Goal: Transaction & Acquisition: Purchase product/service

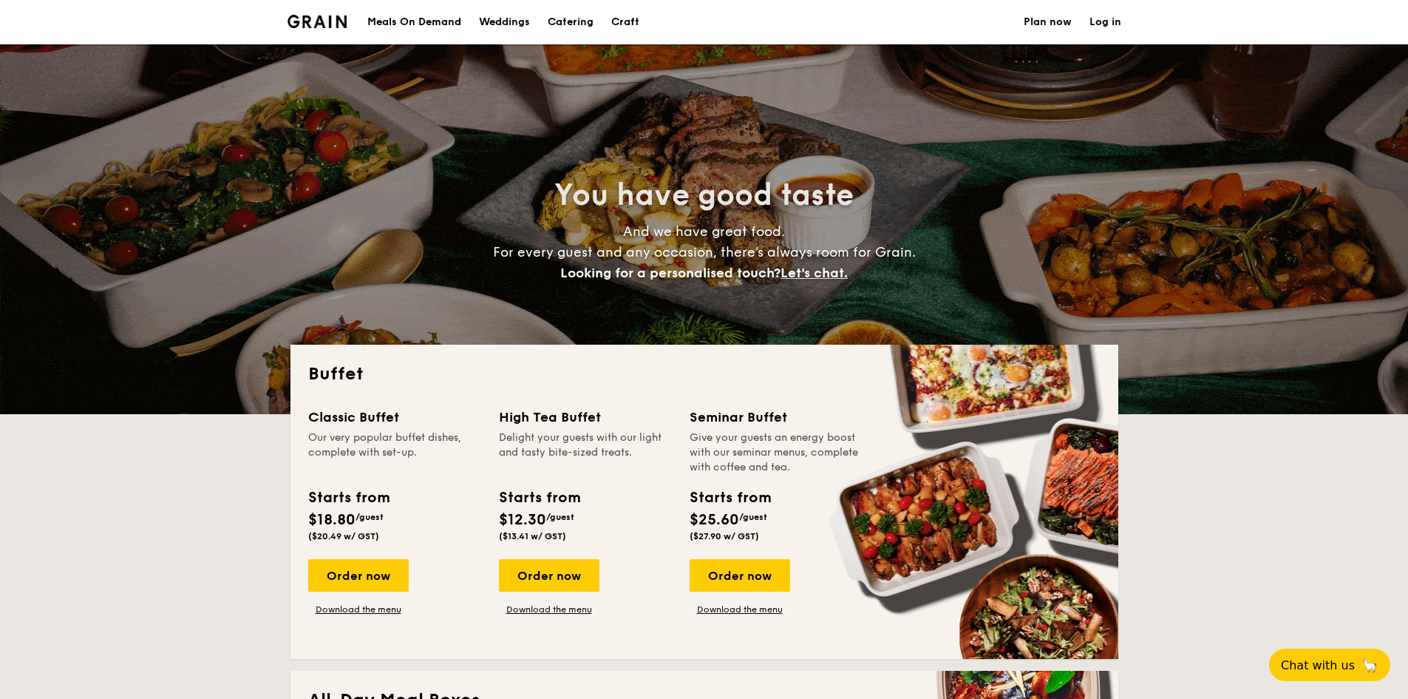
select select
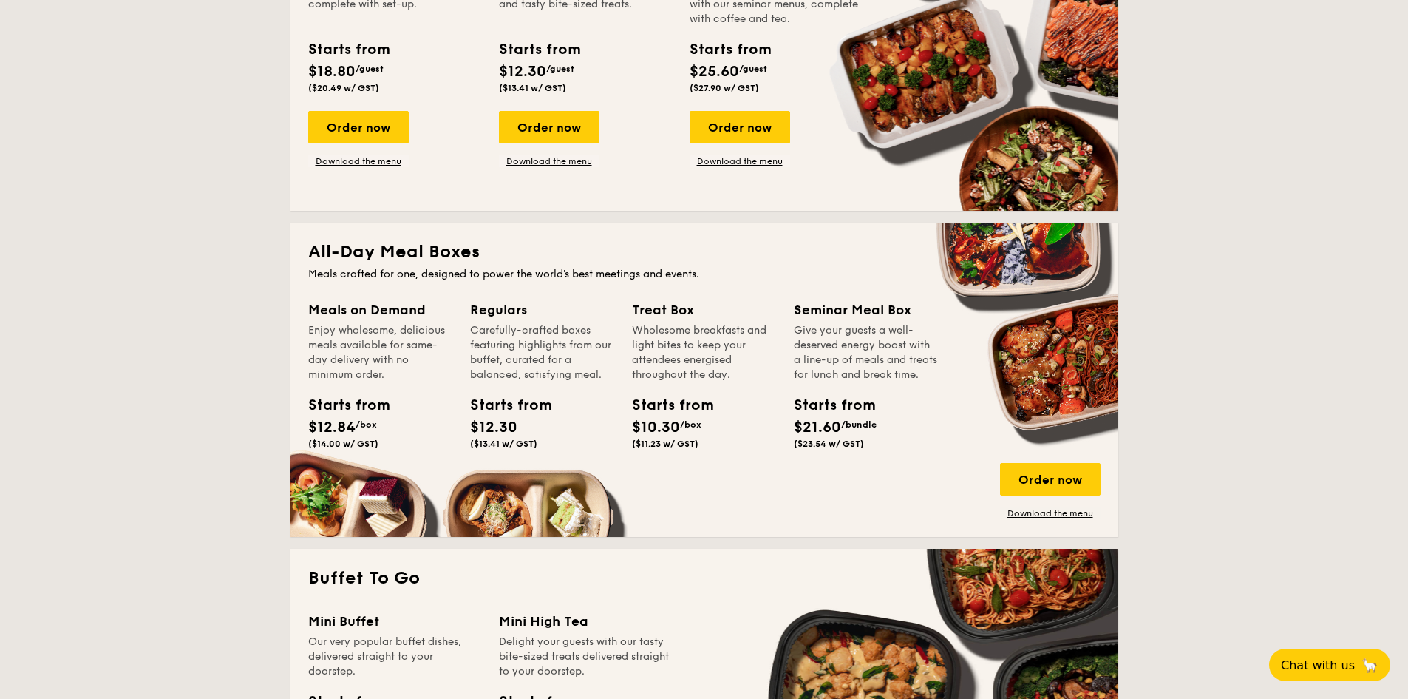
scroll to position [370, 0]
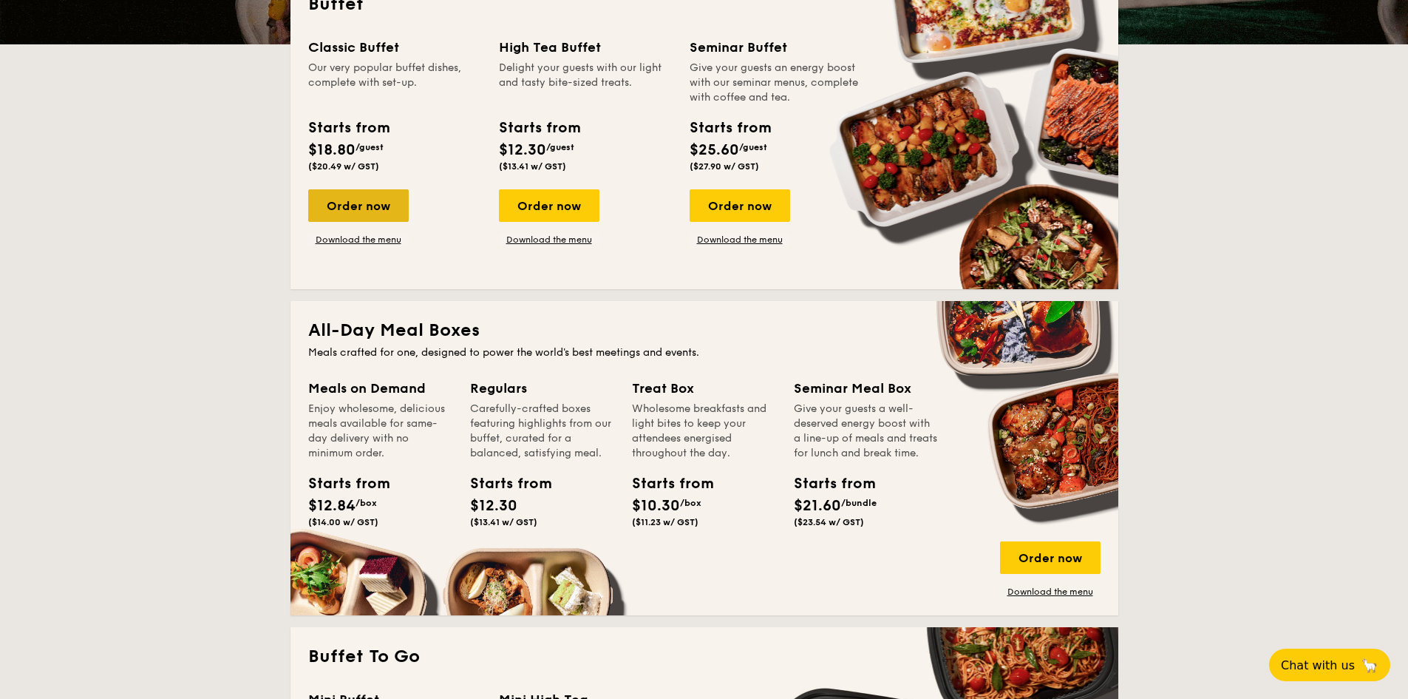
click at [387, 202] on div "Order now" at bounding box center [358, 205] width 101 height 33
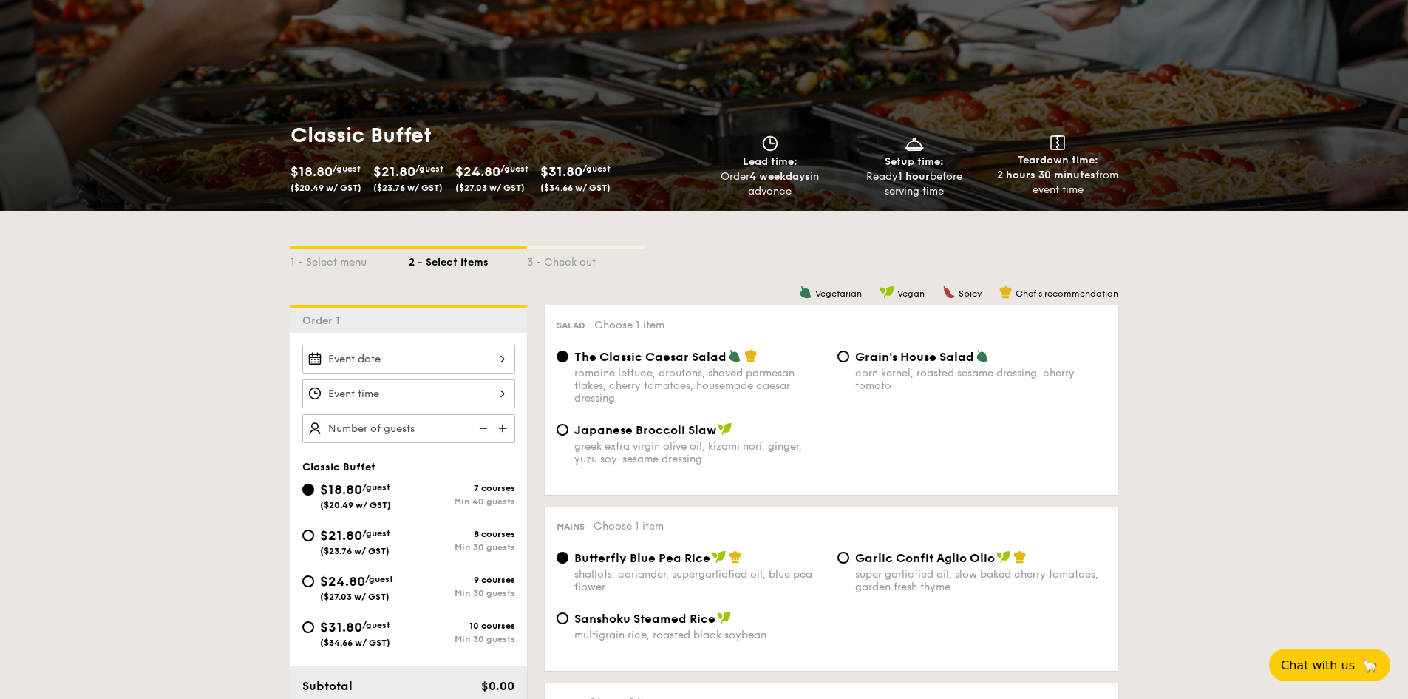
scroll to position [148, 0]
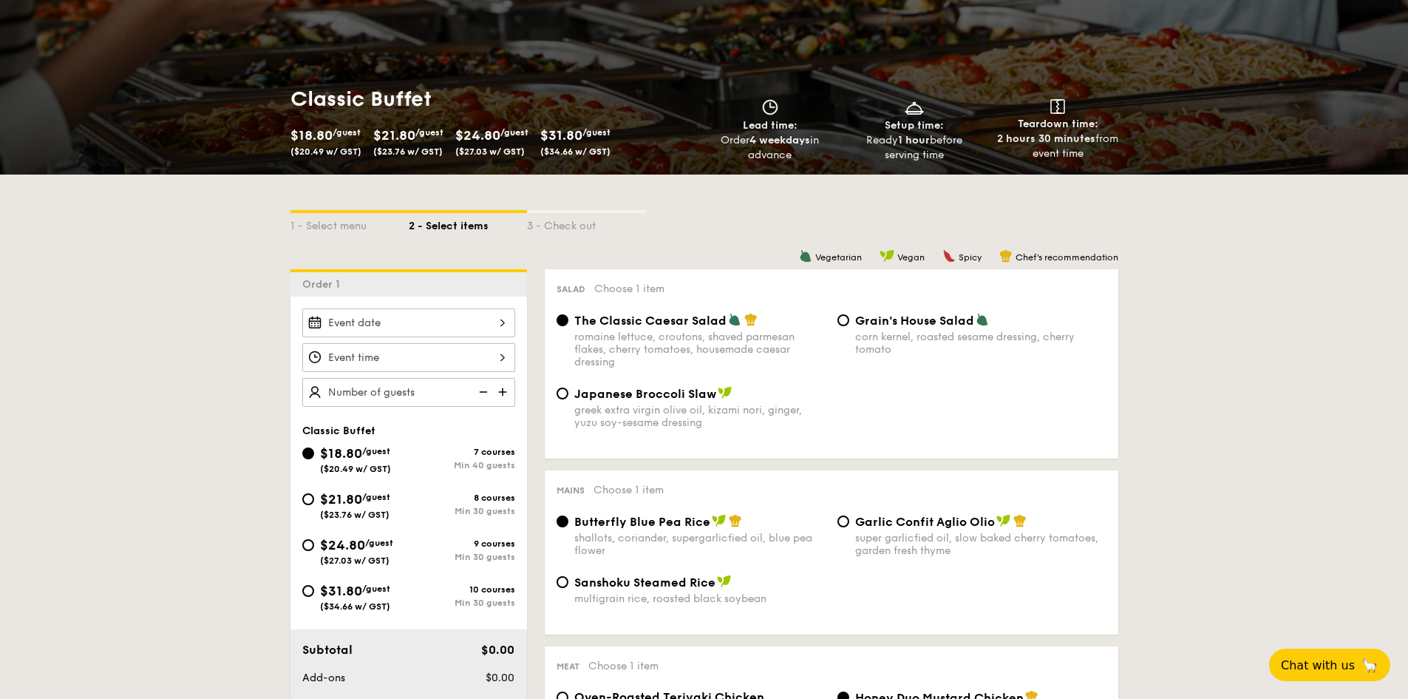
click at [387, 497] on span "/guest" at bounding box center [376, 497] width 28 height 10
click at [314, 497] on input "$21.80 /guest ($23.76 w/ GST) 8 courses Min 30 guests" at bounding box center [308, 499] width 12 height 12
radio input "true"
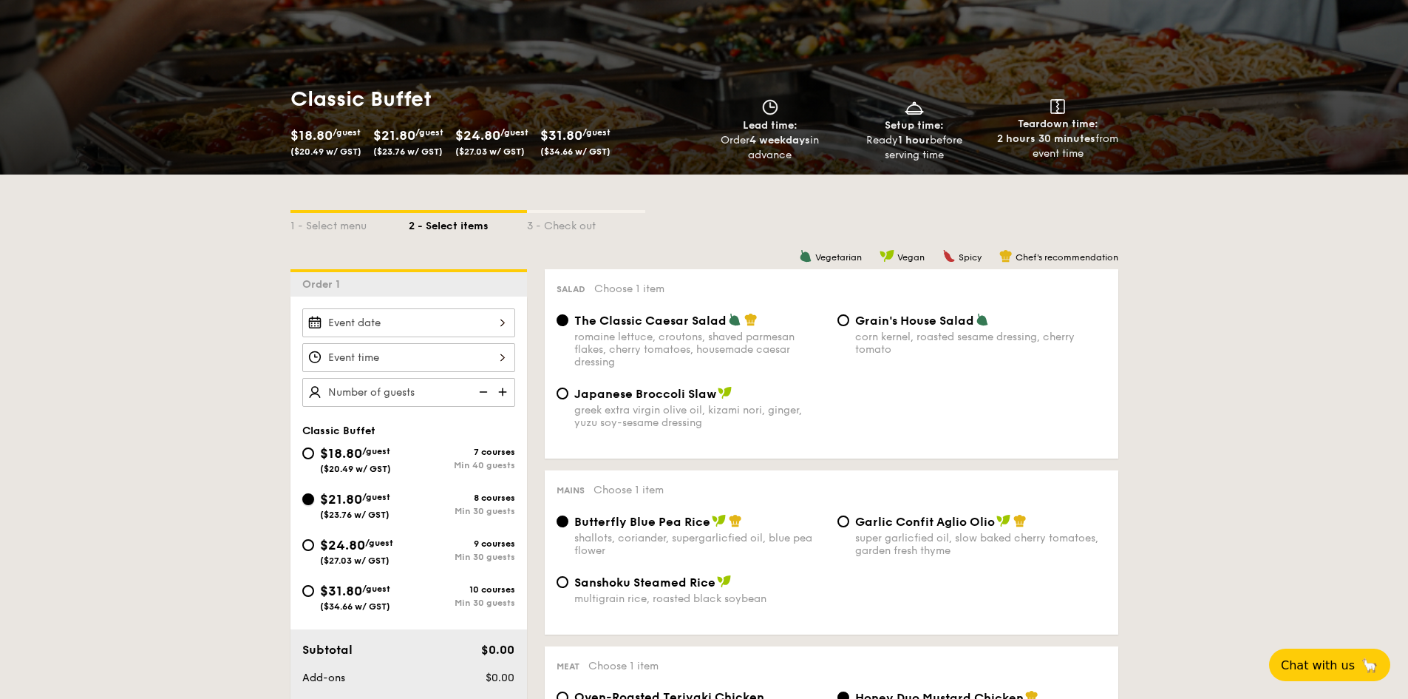
radio input "true"
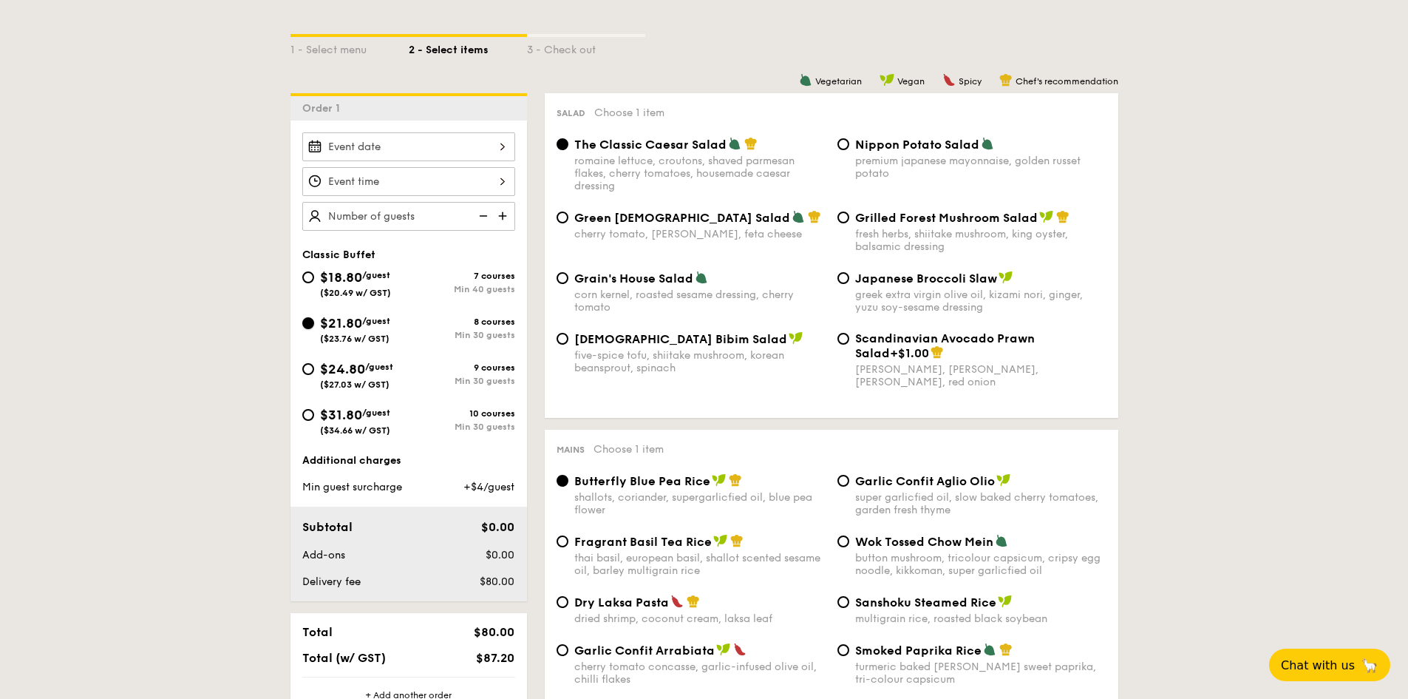
scroll to position [370, 0]
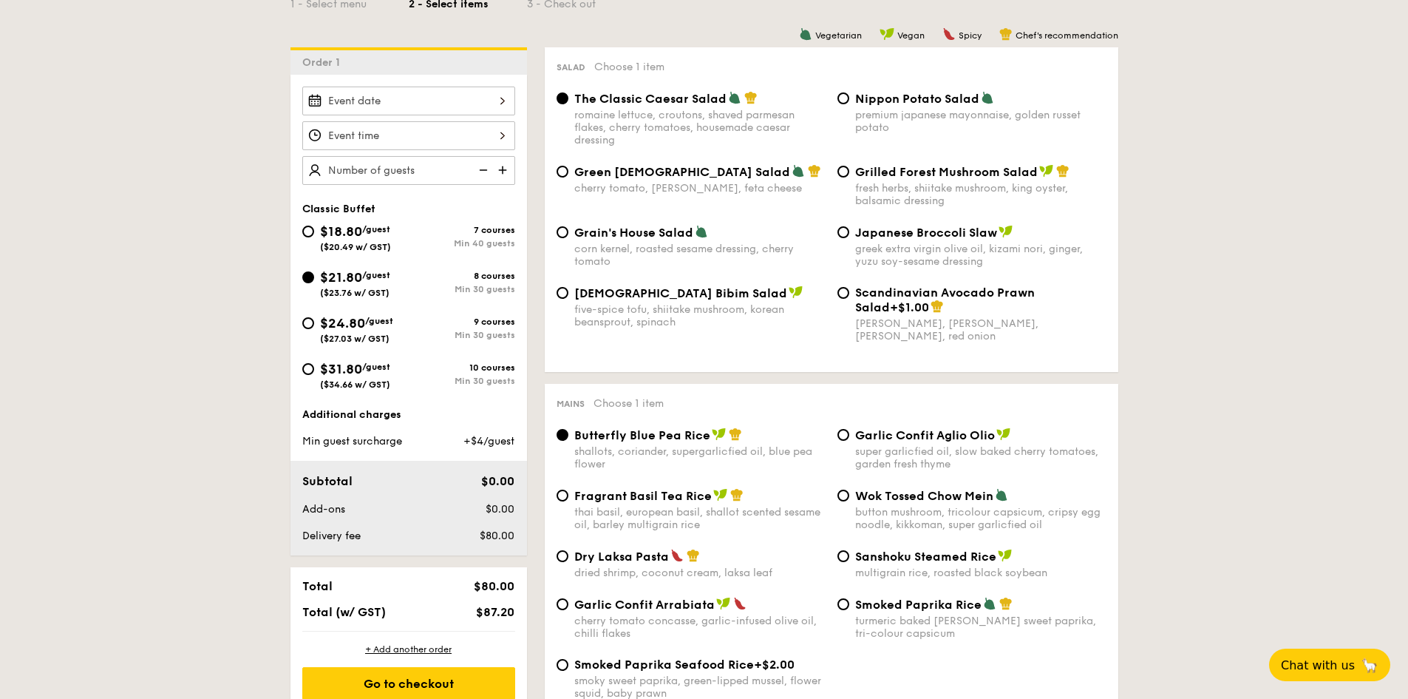
click at [940, 163] on div "The Classic Caesar Salad romaine lettuce, croutons, shaved parmesan flakes, che…" at bounding box center [832, 127] width 562 height 73
click at [934, 179] on div "Grilled Forest Mushroom Salad fresh herbs, shiitake mushroom, king oyster, bals…" at bounding box center [980, 185] width 251 height 43
click at [849, 177] on input "Grilled Forest Mushroom Salad fresh herbs, shiitake mushroom, king oyster, bals…" at bounding box center [844, 172] width 12 height 12
radio input "true"
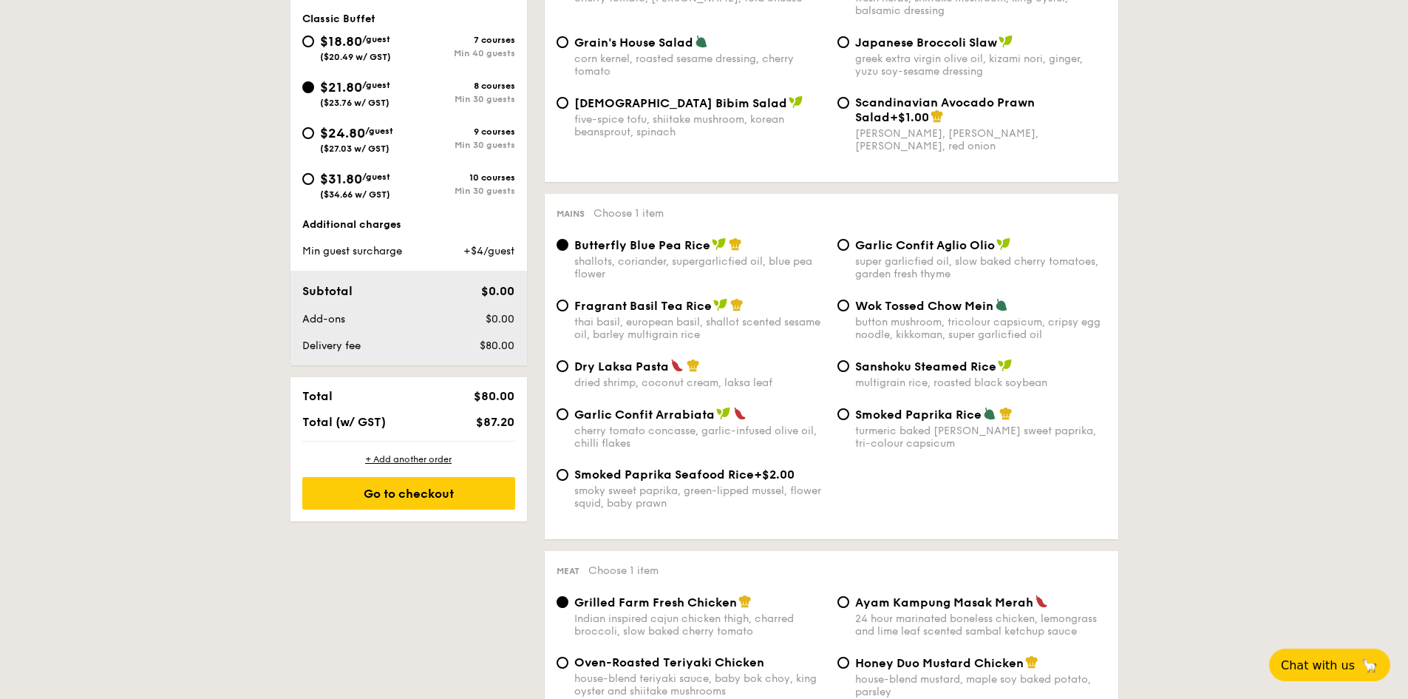
scroll to position [665, 0]
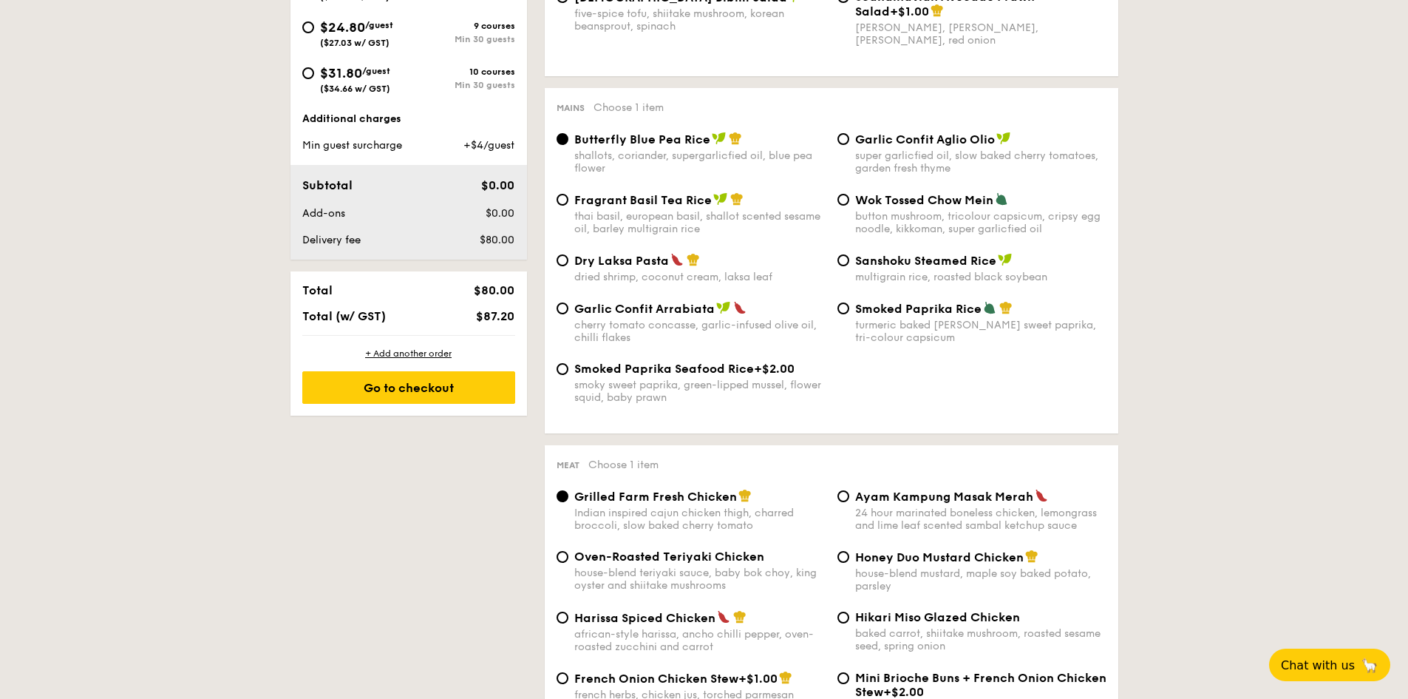
click at [917, 211] on div "button mushroom, tricolour capsicum, cripsy egg noodle, kikkoman, super garlicf…" at bounding box center [980, 222] width 251 height 25
click at [849, 206] on input "Wok Tossed Chow Mein button mushroom, tricolour capsicum, cripsy egg noodle, ki…" at bounding box center [844, 200] width 12 height 12
radio input "true"
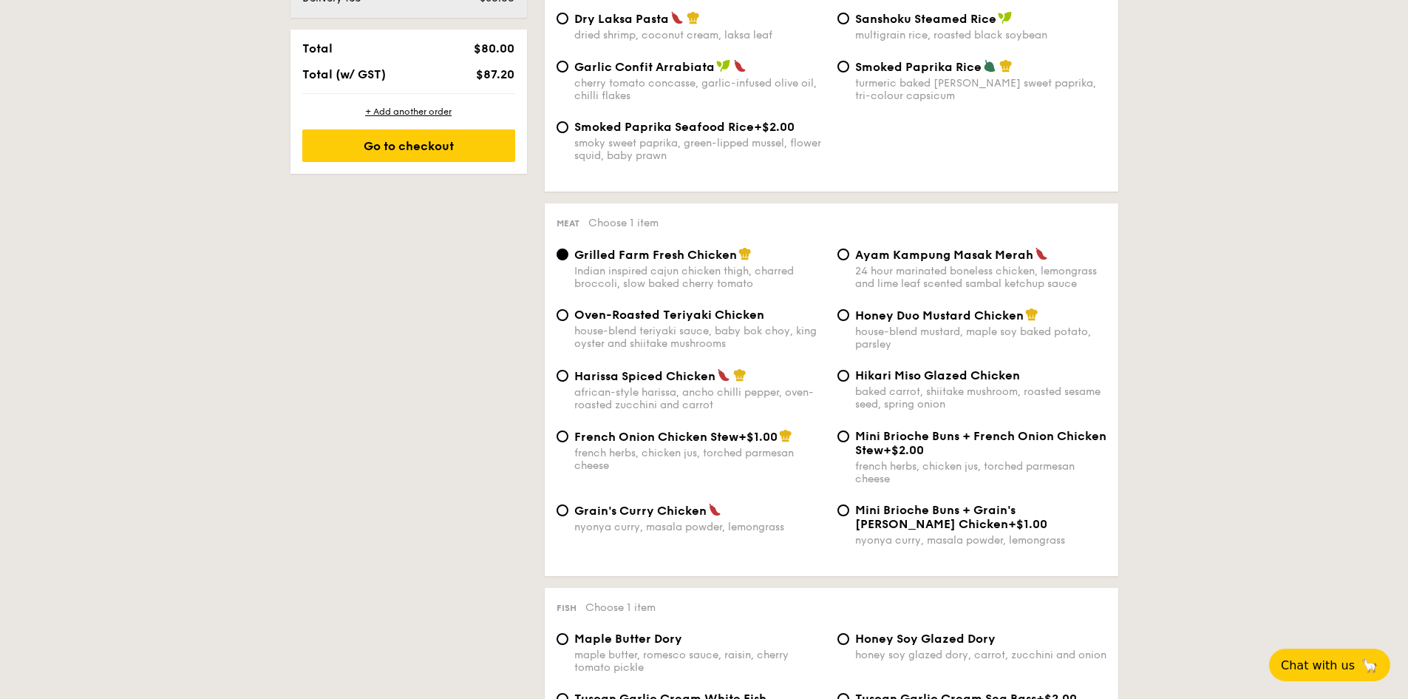
scroll to position [961, 0]
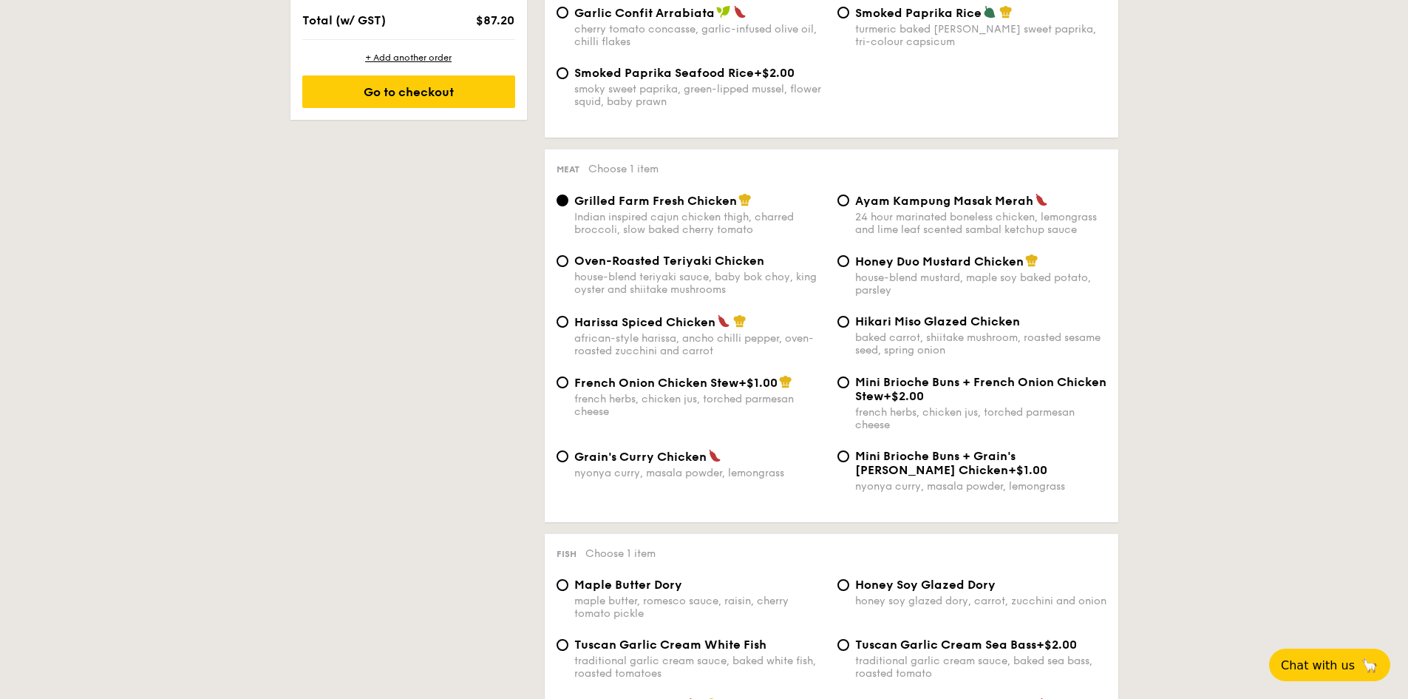
click at [722, 271] on div "house-blend teriyaki sauce, baby bok choy, king oyster and shiitake mushrooms" at bounding box center [699, 283] width 251 height 25
click at [568, 267] on input "Oven-Roasted Teriyaki Chicken house-blend teriyaki sauce, baby bok choy, king o…" at bounding box center [563, 261] width 12 height 12
radio input "true"
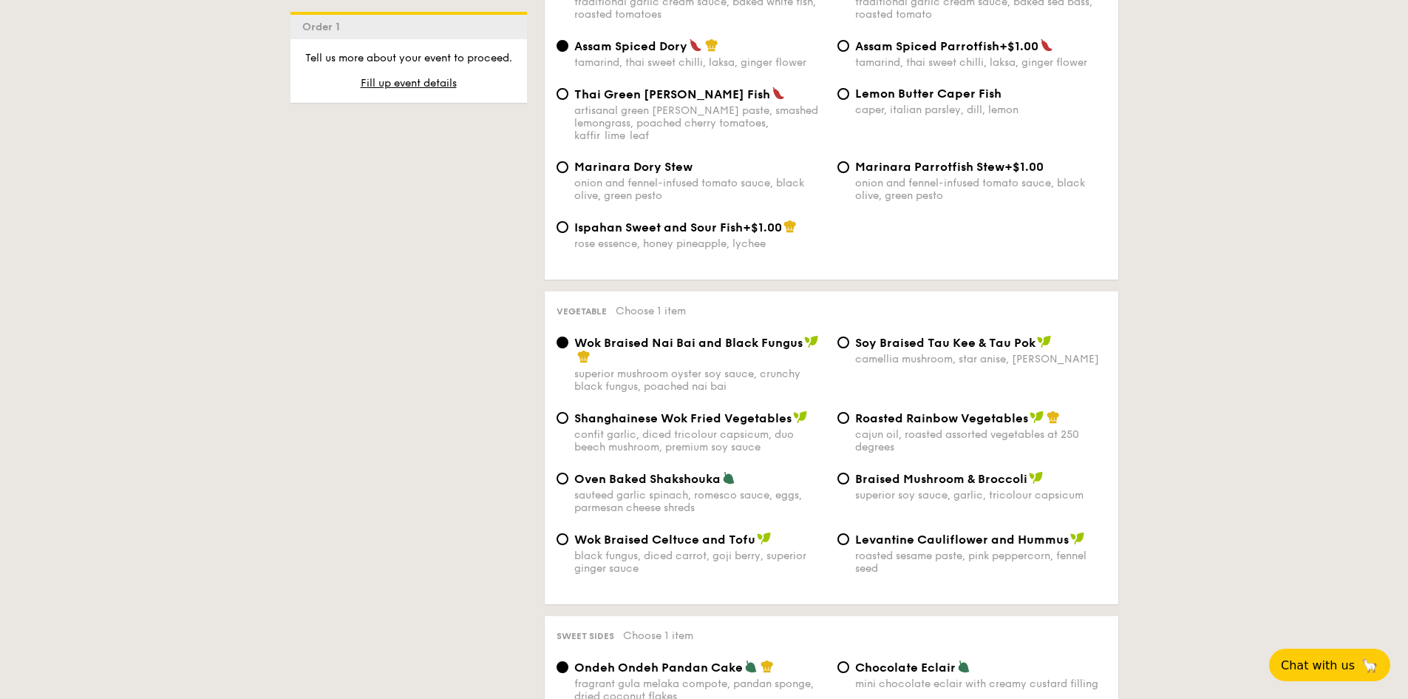
scroll to position [1626, 0]
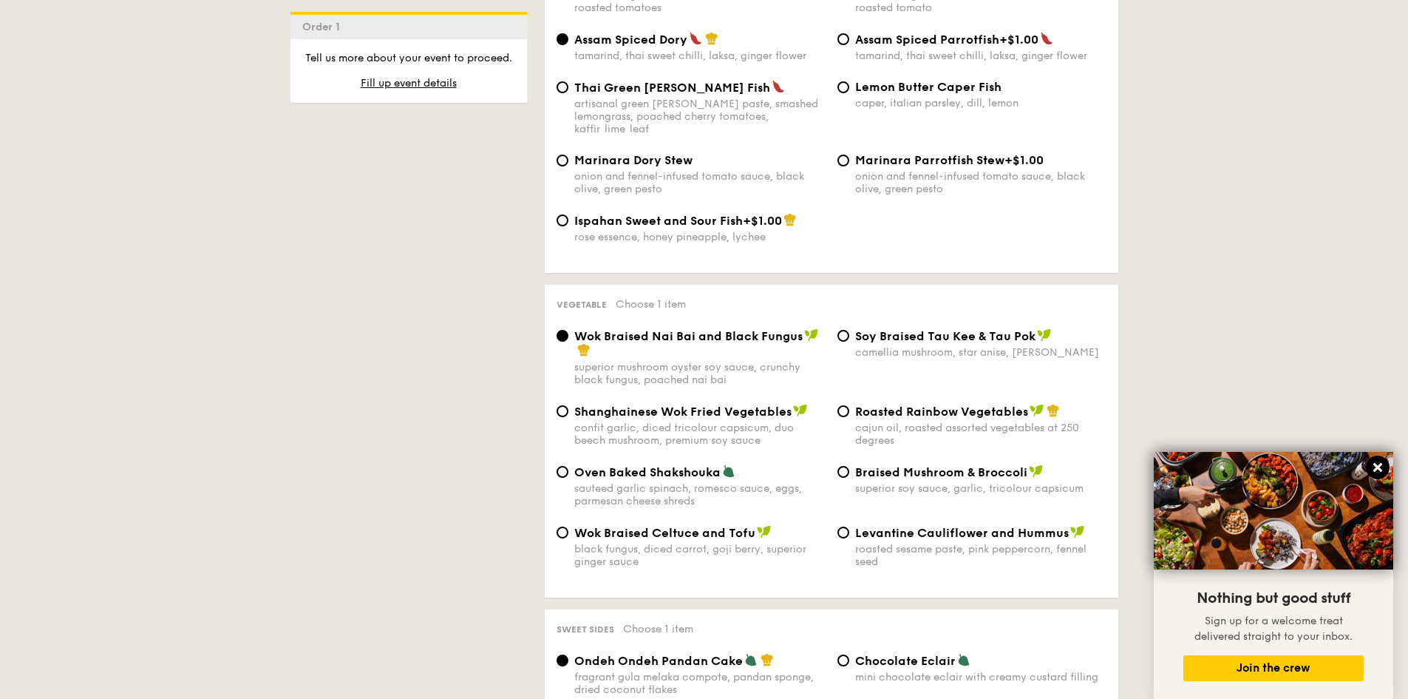
click at [1378, 472] on icon at bounding box center [1377, 467] width 13 height 13
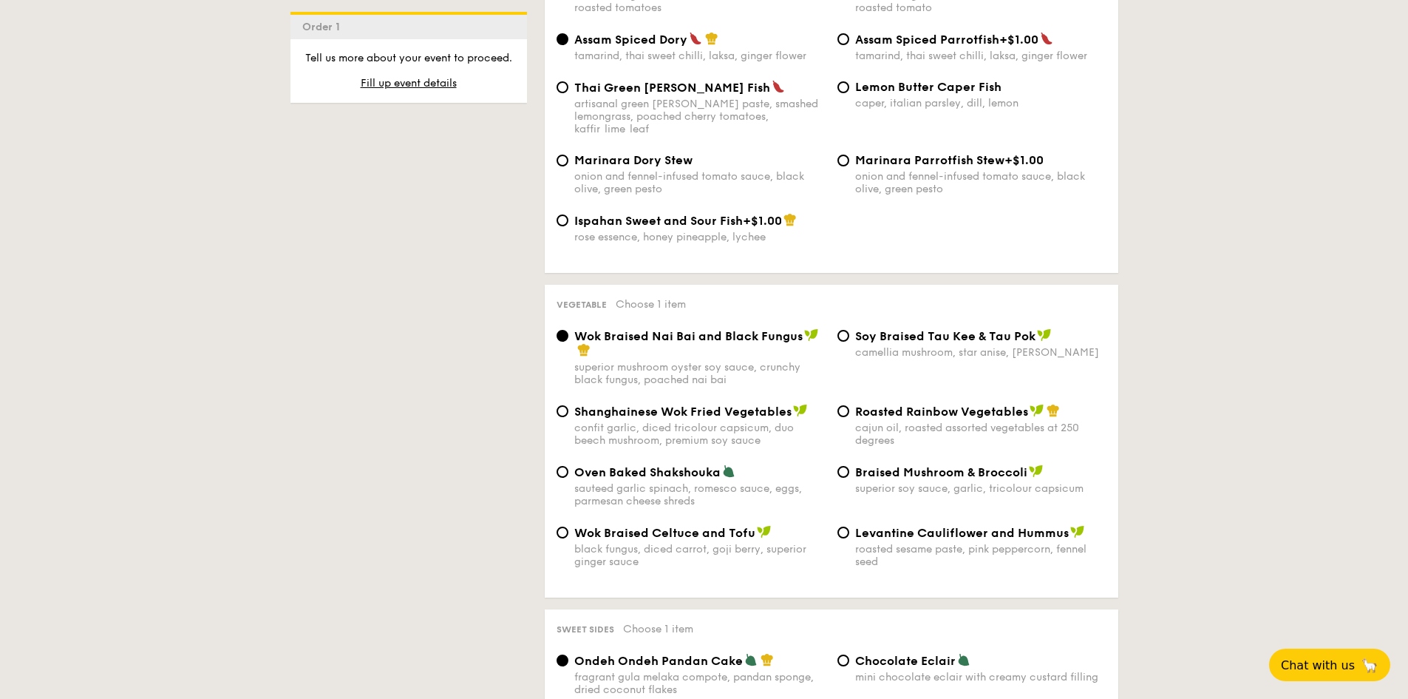
click at [905, 404] on span "Roasted Rainbow Vegetables" at bounding box center [941, 411] width 173 height 14
click at [849, 405] on input "Roasted Rainbow Vegetables cajun oil, roasted assorted vegetables at 250 degrees" at bounding box center [844, 411] width 12 height 12
radio input "true"
click at [680, 482] on div "sauteed garlic spinach, romesco sauce, eggs, parmesan cheese shreds" at bounding box center [699, 494] width 251 height 25
click at [568, 478] on input "Oven Baked Shakshouka sauteed garlic spinach, romesco sauce, eggs, parmesan che…" at bounding box center [563, 472] width 12 height 12
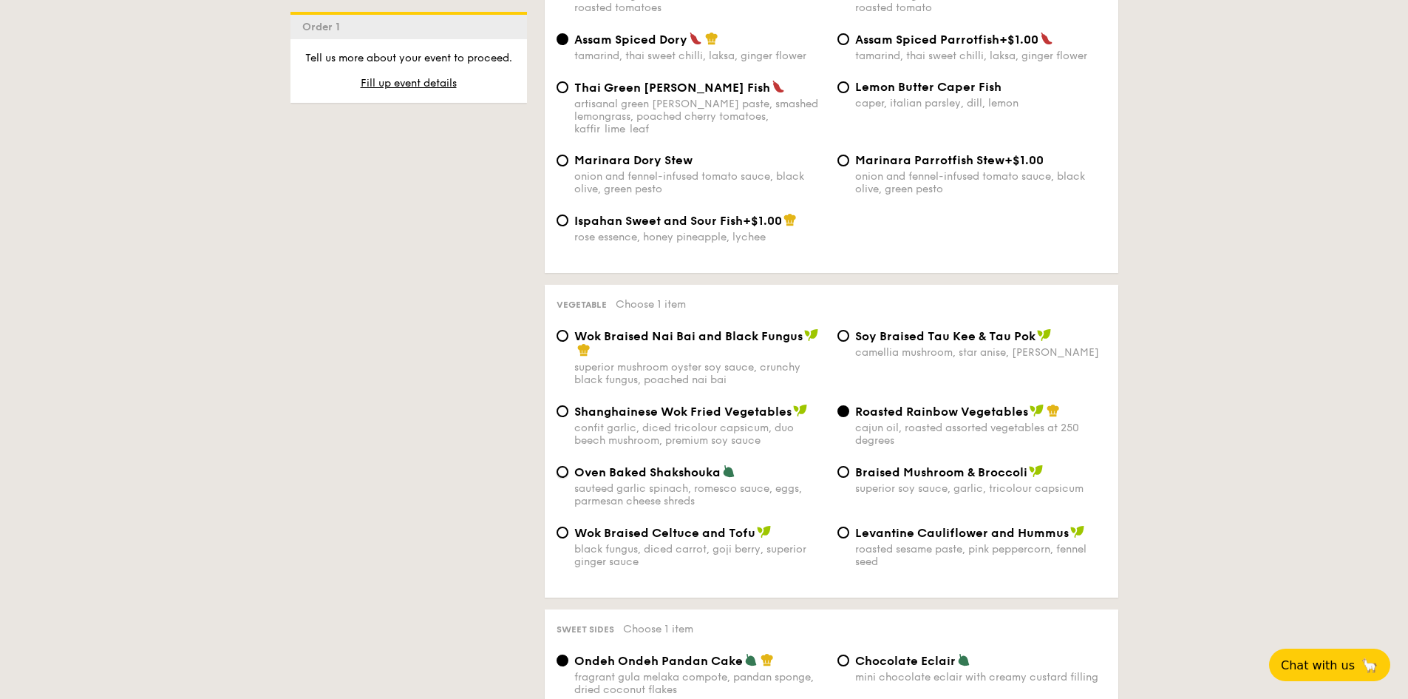
radio input "true"
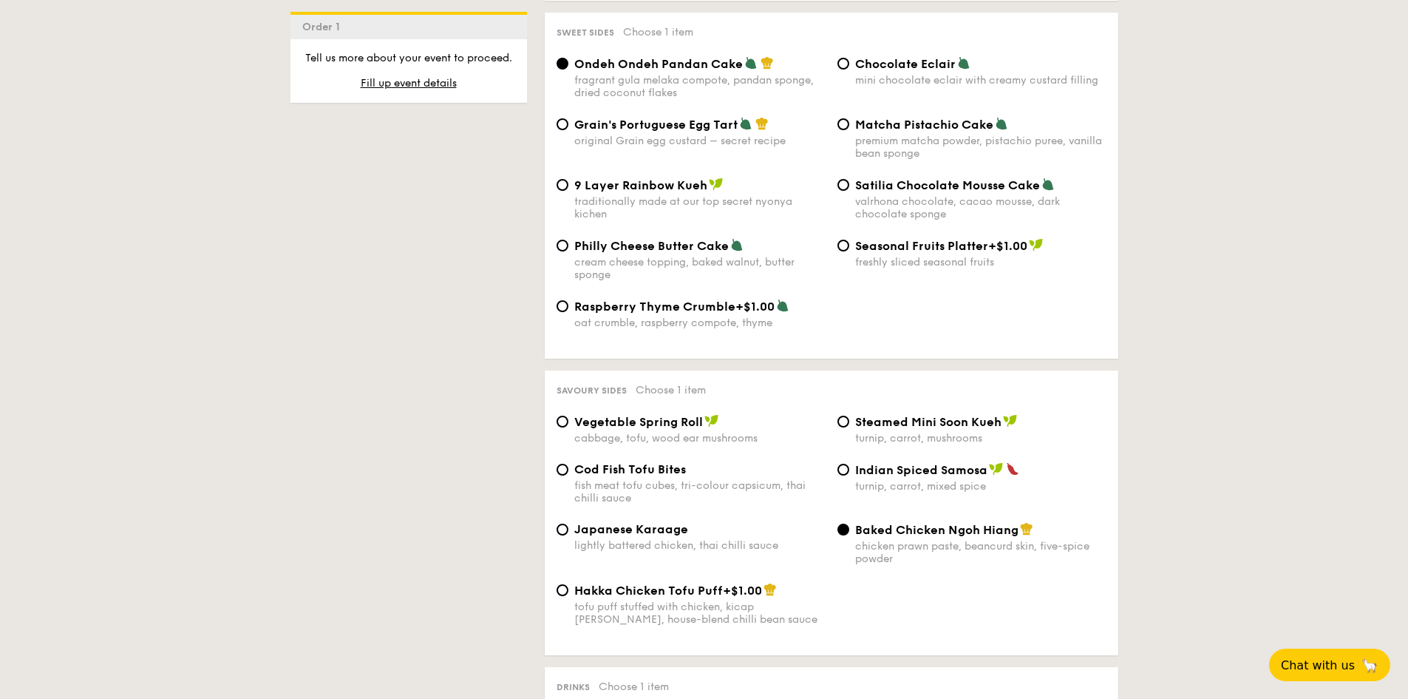
scroll to position [2199, 0]
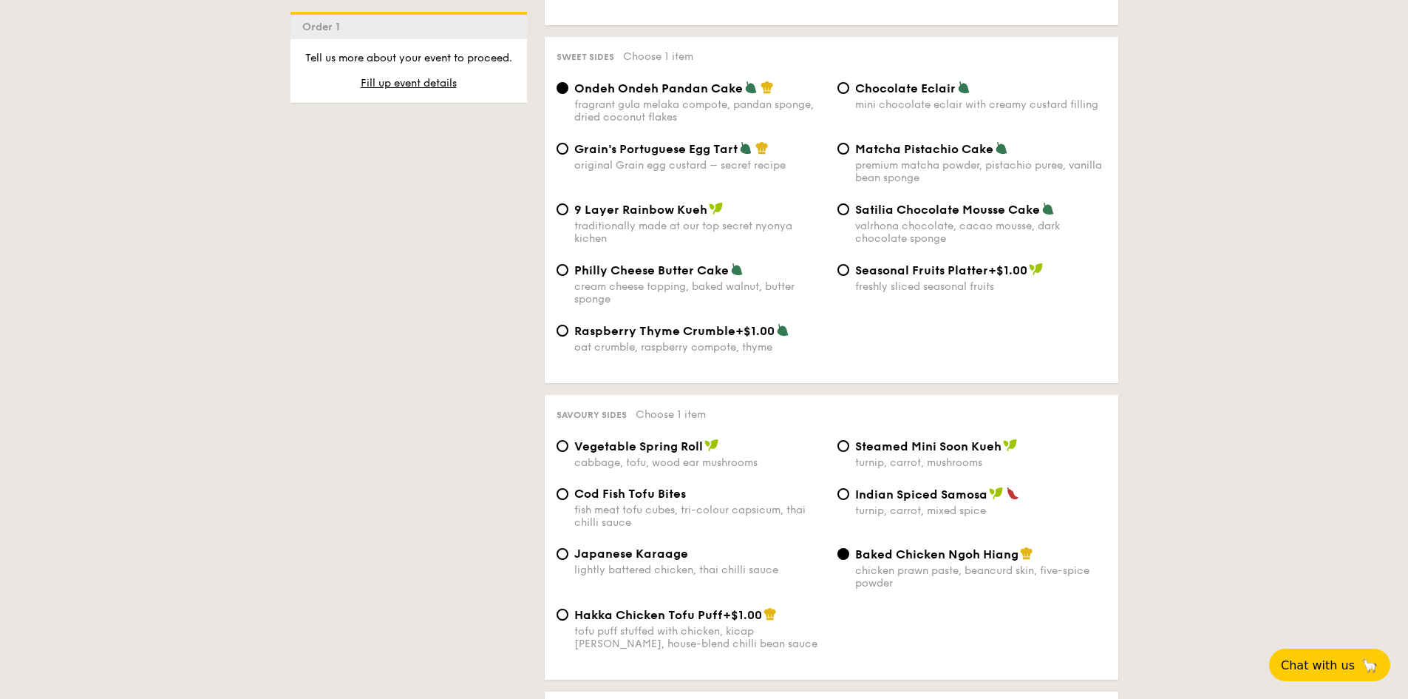
drag, startPoint x: 1273, startPoint y: 259, endPoint x: 1277, endPoint y: 218, distance: 41.6
drag, startPoint x: 1277, startPoint y: 218, endPoint x: 1228, endPoint y: 144, distance: 88.6
click at [888, 220] on div "valrhona chocolate, cacao mousse, dark chocolate sponge" at bounding box center [980, 232] width 251 height 25
click at [849, 215] on input "Satilia Chocolate Mousse Cake valrhona chocolate, cacao mousse, dark chocolate …" at bounding box center [844, 209] width 12 height 12
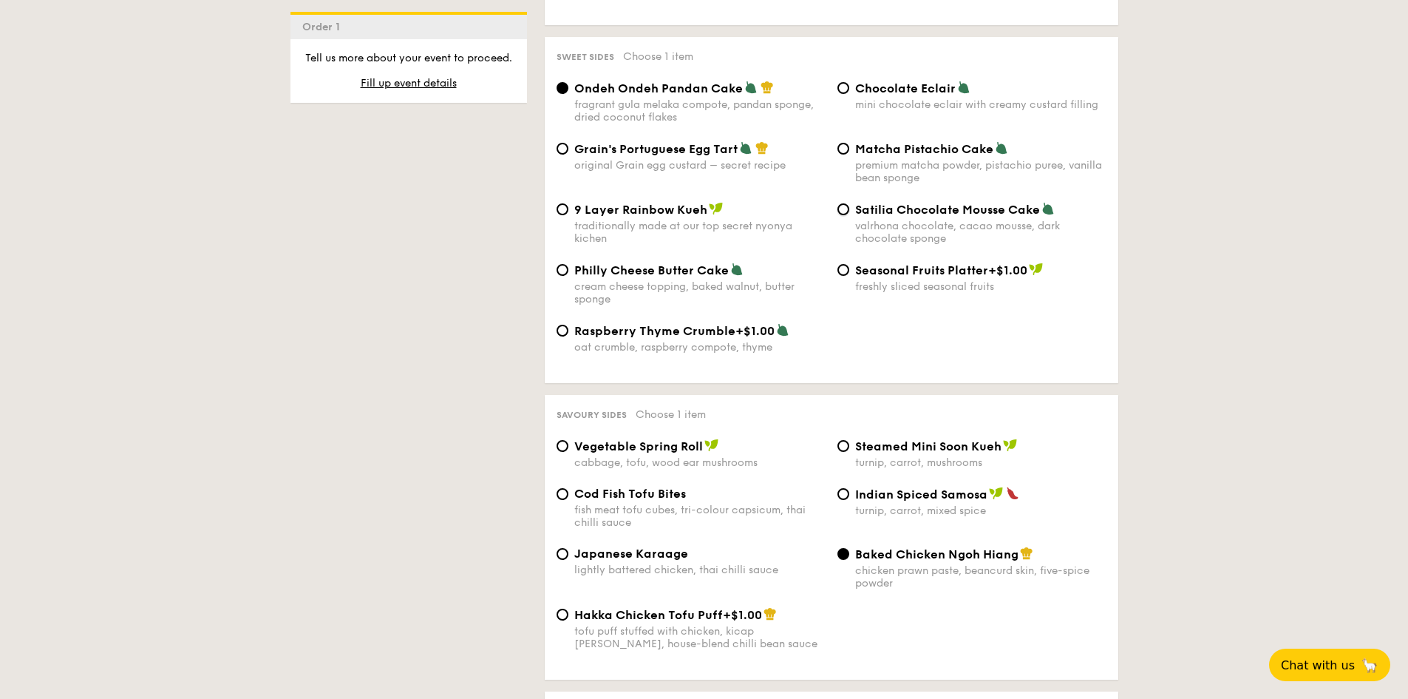
radio input "true"
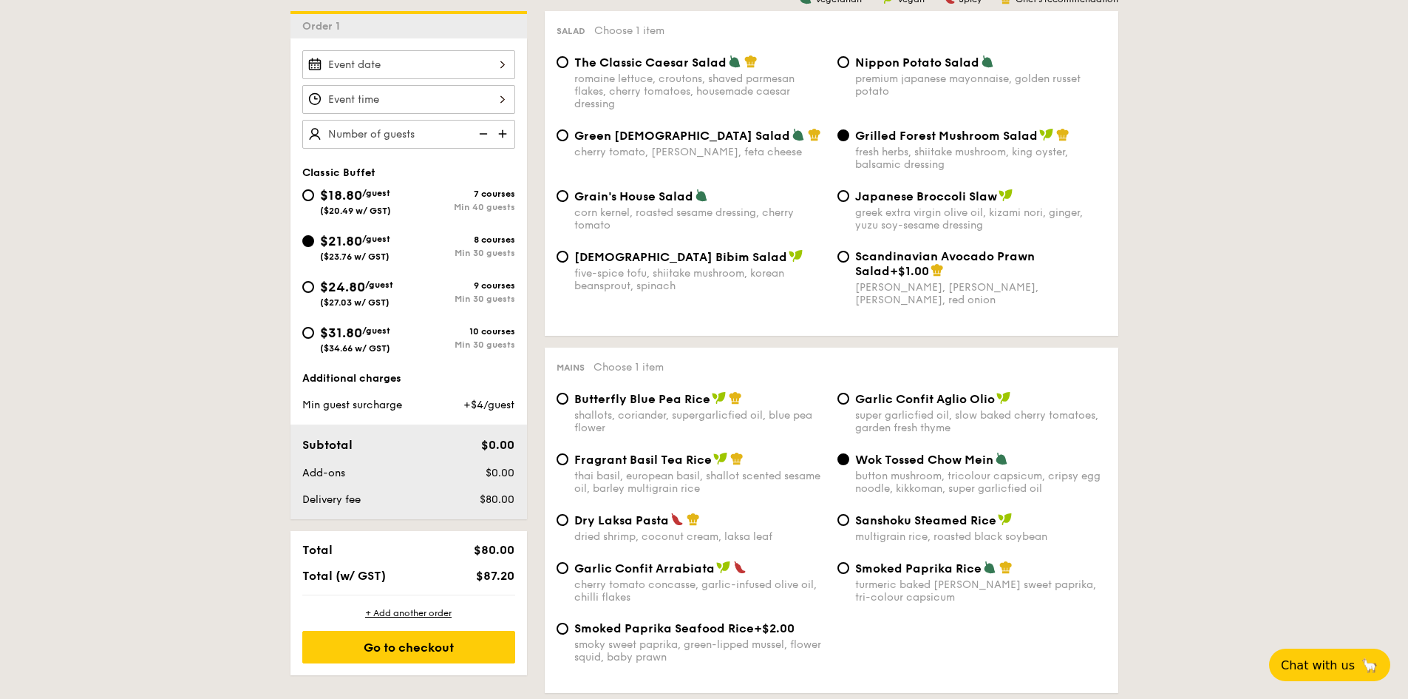
scroll to position [405, 0]
drag, startPoint x: 499, startPoint y: 375, endPoint x: 1195, endPoint y: 339, distance: 696.5
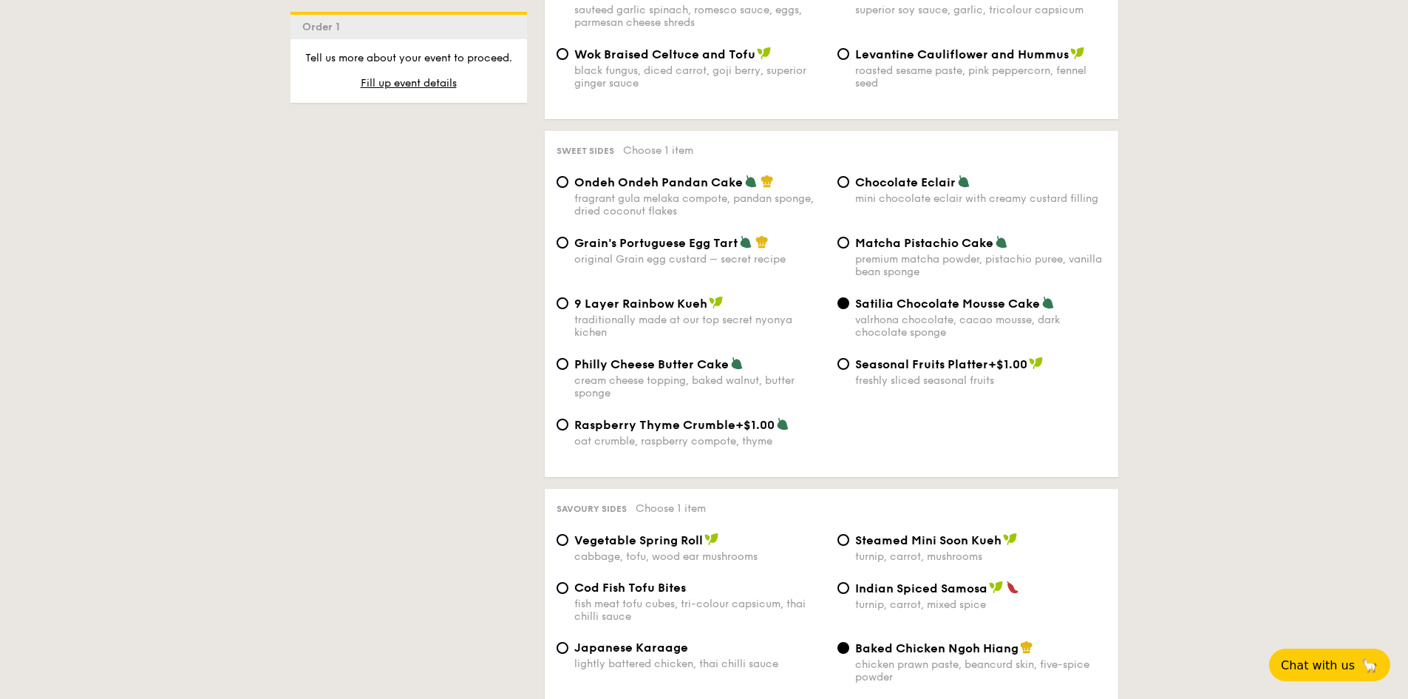
scroll to position [2031, 0]
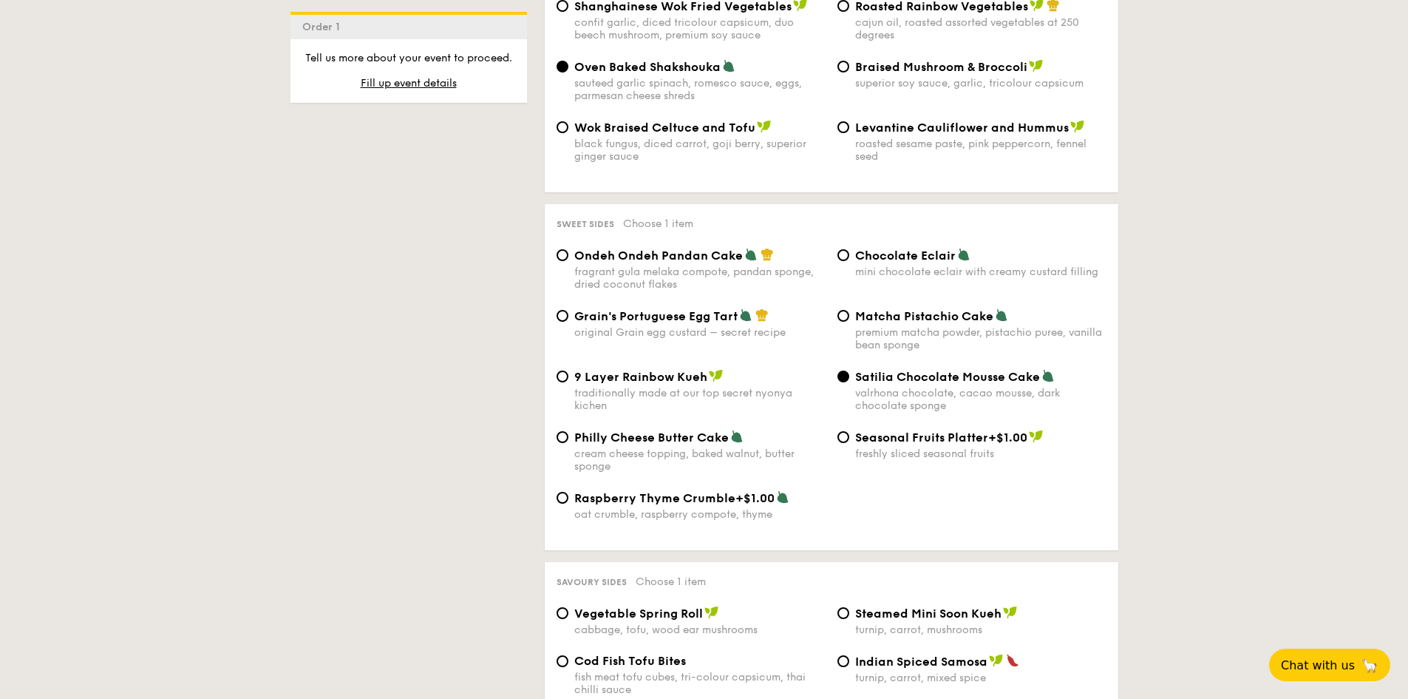
drag, startPoint x: 635, startPoint y: 483, endPoint x: 640, endPoint y: 477, distance: 8.4
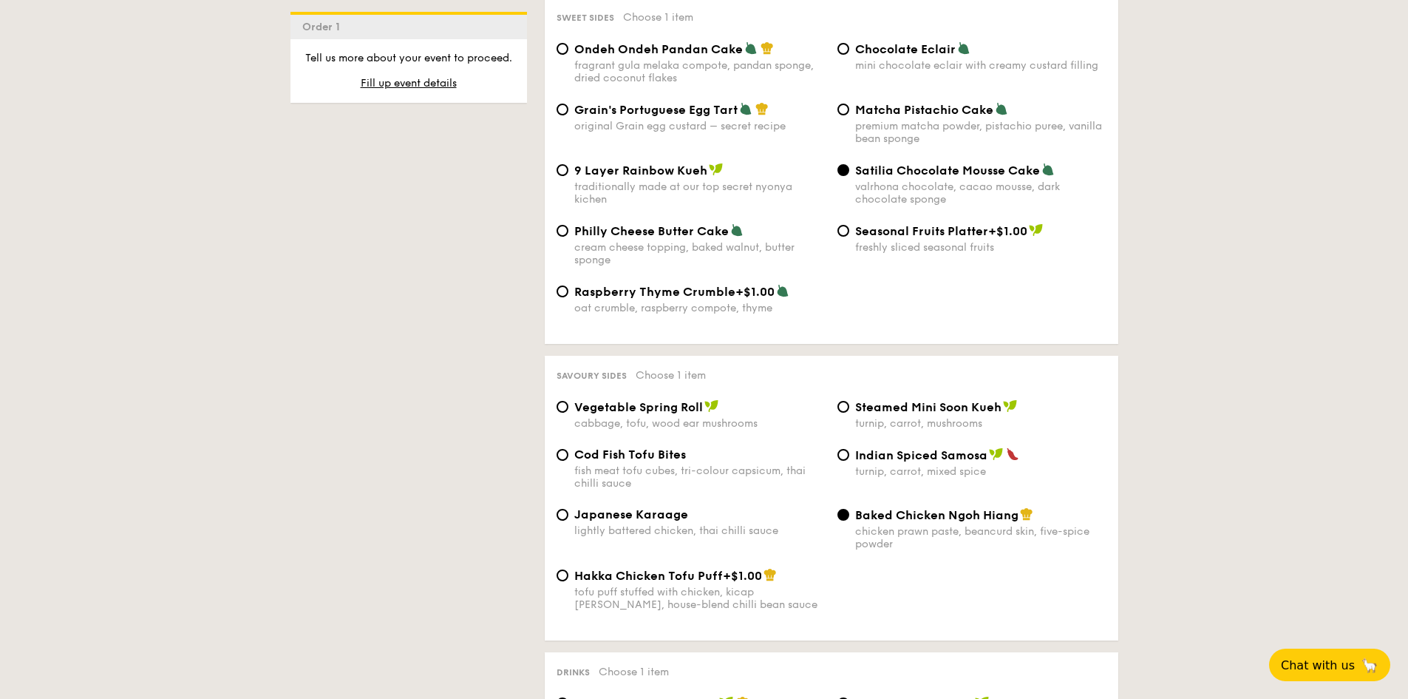
scroll to position [2285, 0]
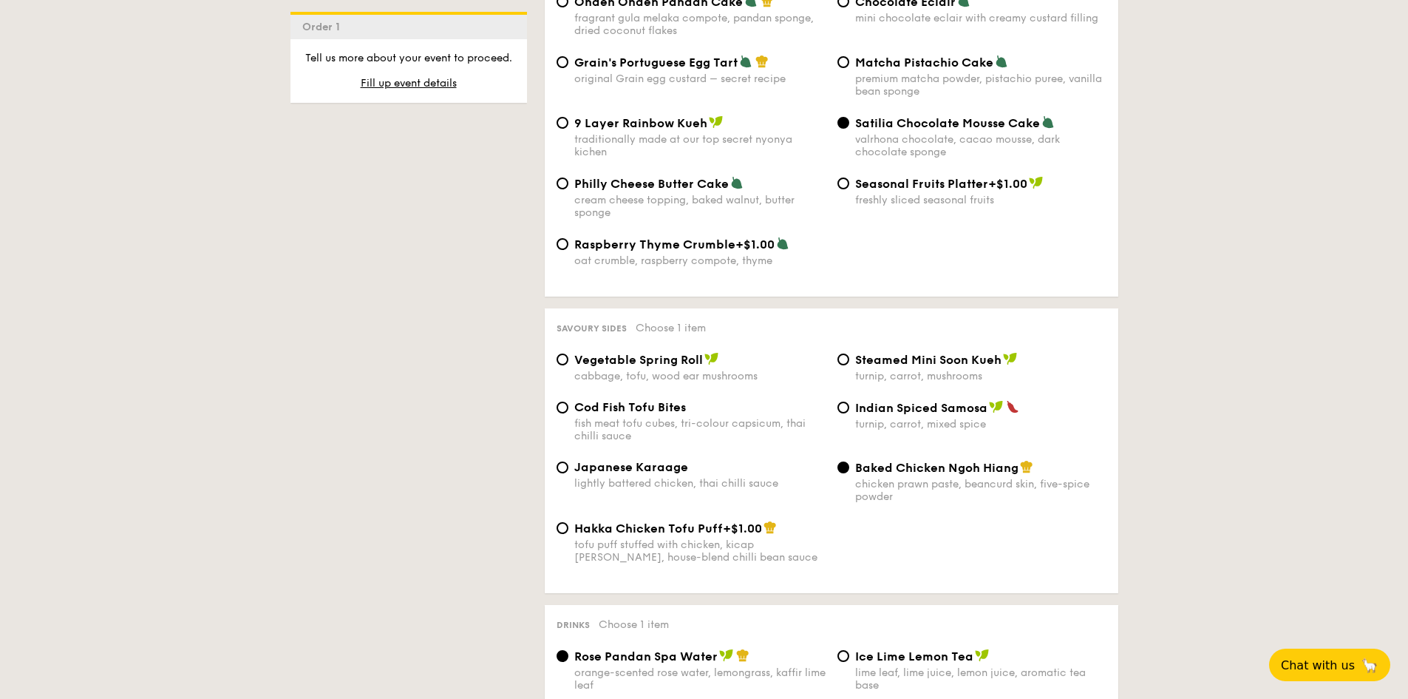
click at [636, 477] on div "lightly battered chicken, thai chilli sauce" at bounding box center [699, 483] width 251 height 13
click at [568, 466] on input "Japanese Karaage lightly battered chicken, thai chilli sauce" at bounding box center [563, 467] width 12 height 12
radio input "true"
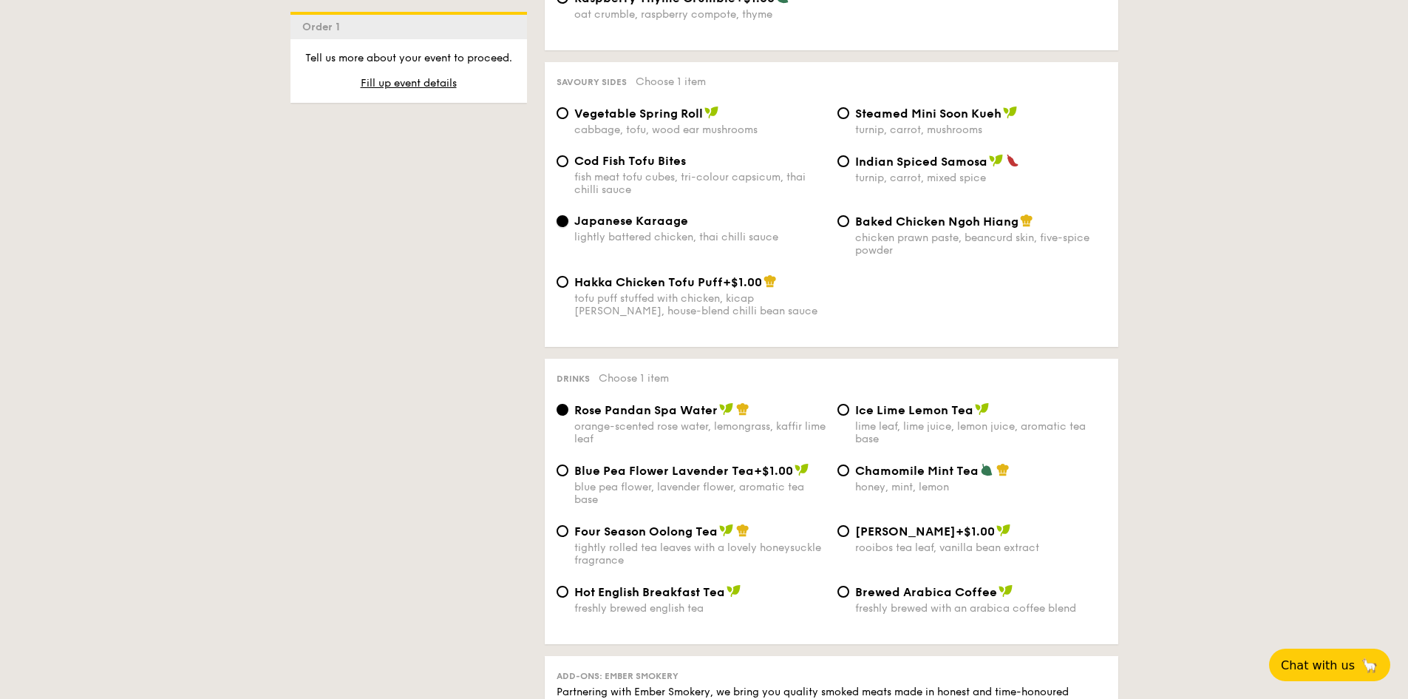
scroll to position [2507, 0]
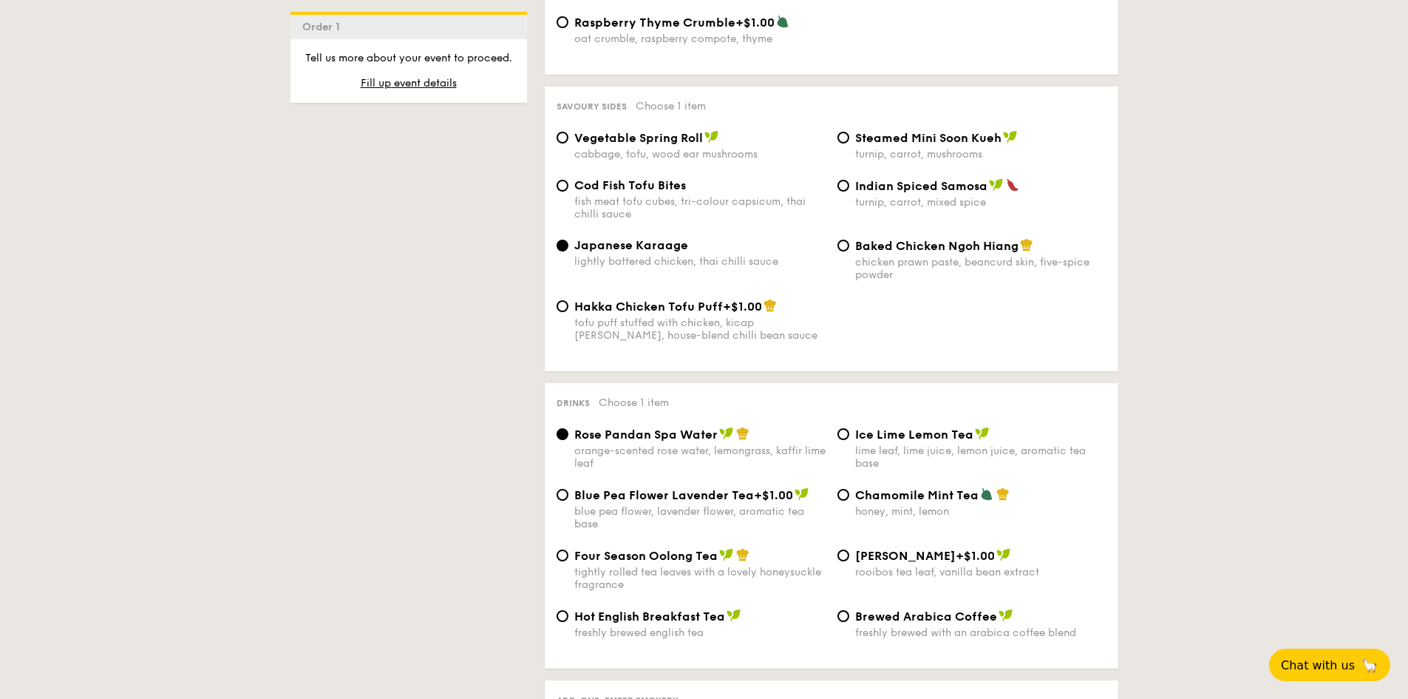
click at [642, 178] on span "Cod Fish Tofu Bites" at bounding box center [630, 185] width 112 height 14
click at [568, 180] on input "Cod Fish Tofu Bites fish meat tofu cubes, tri-colour capsicum, thai chilli sauce" at bounding box center [563, 186] width 12 height 12
radio input "true"
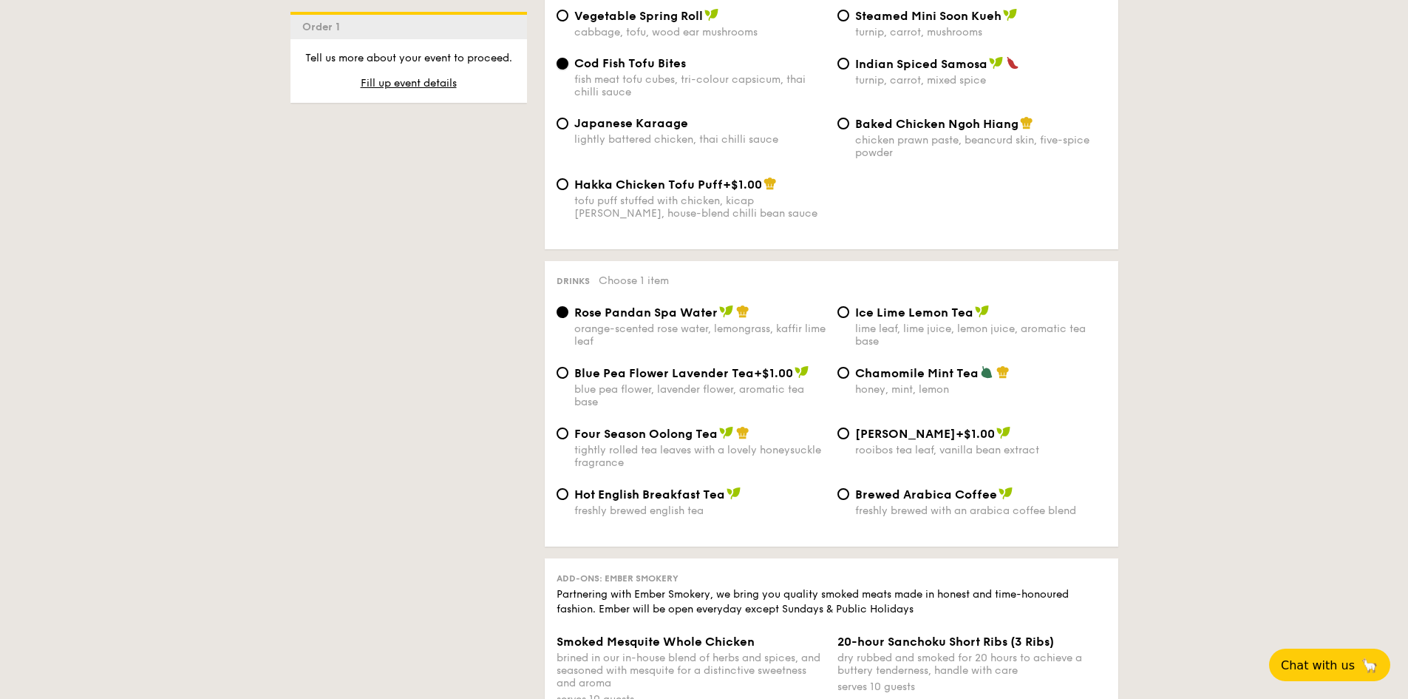
scroll to position [2655, 0]
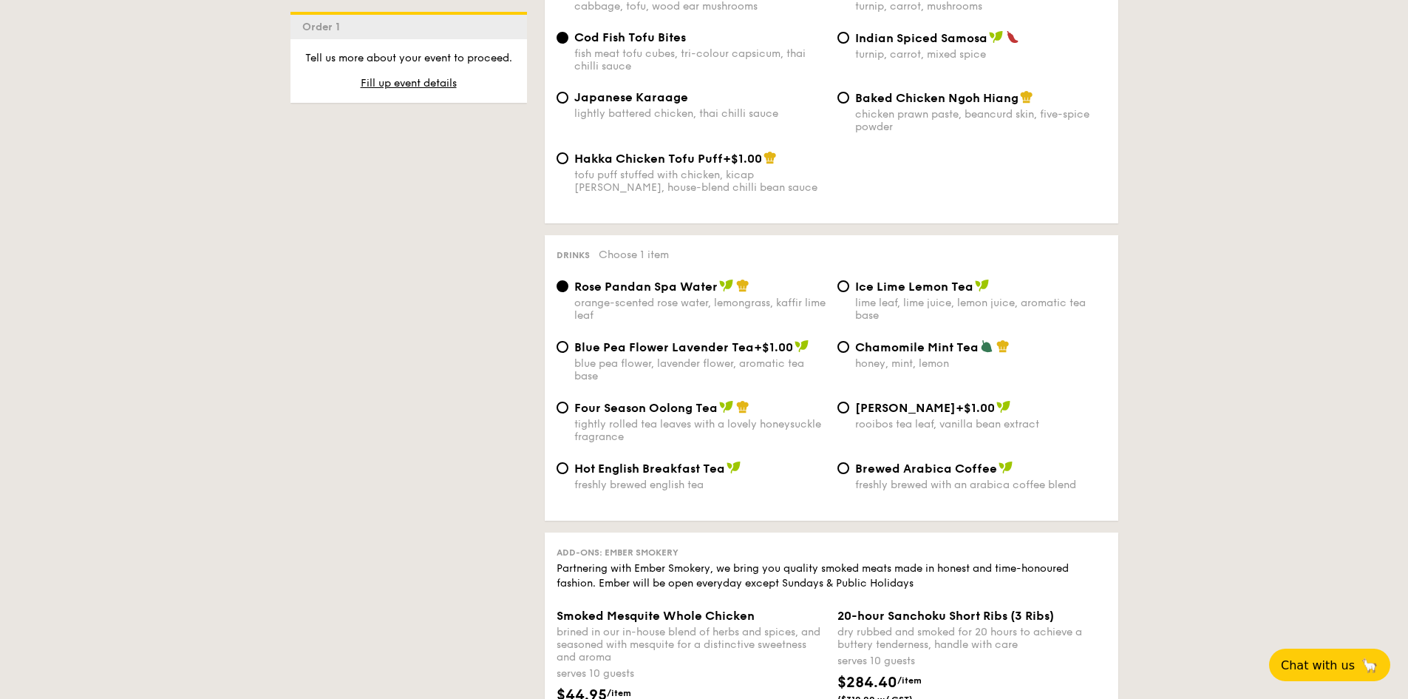
drag, startPoint x: 1235, startPoint y: 180, endPoint x: 1268, endPoint y: 77, distance: 107.8
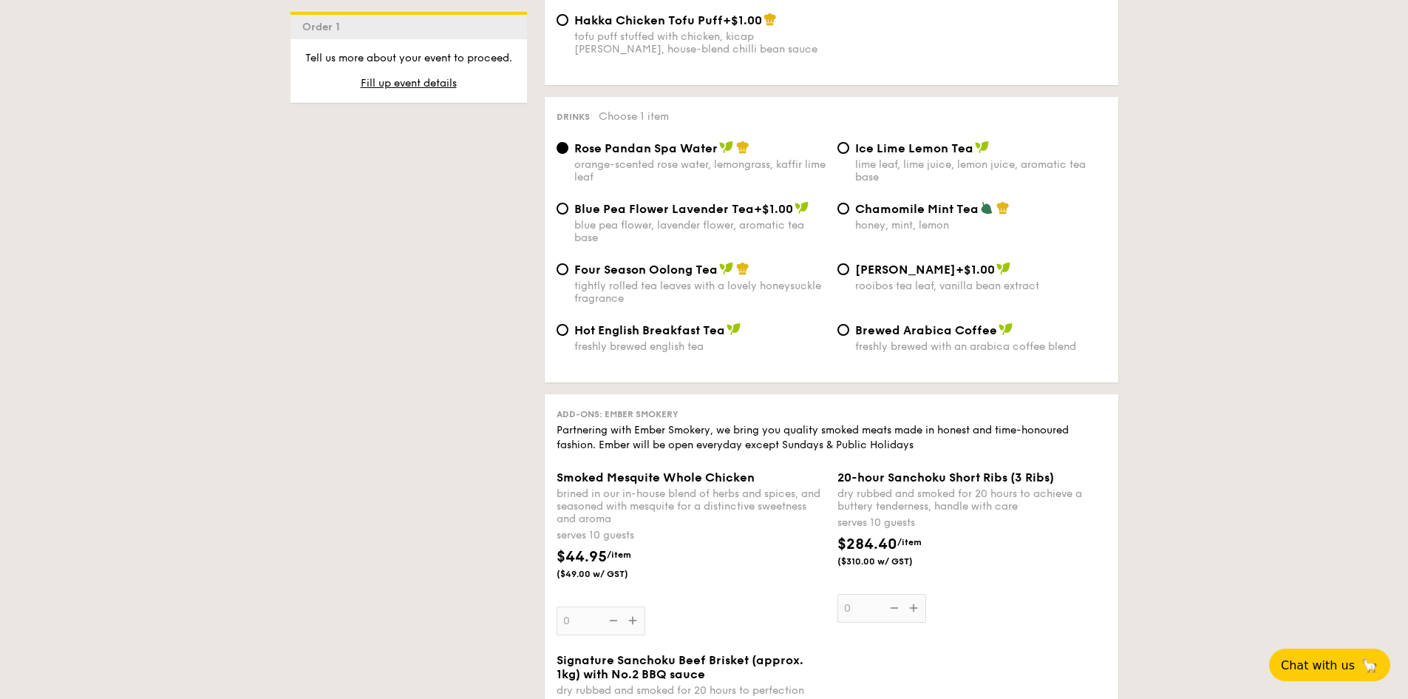
scroll to position [2803, 0]
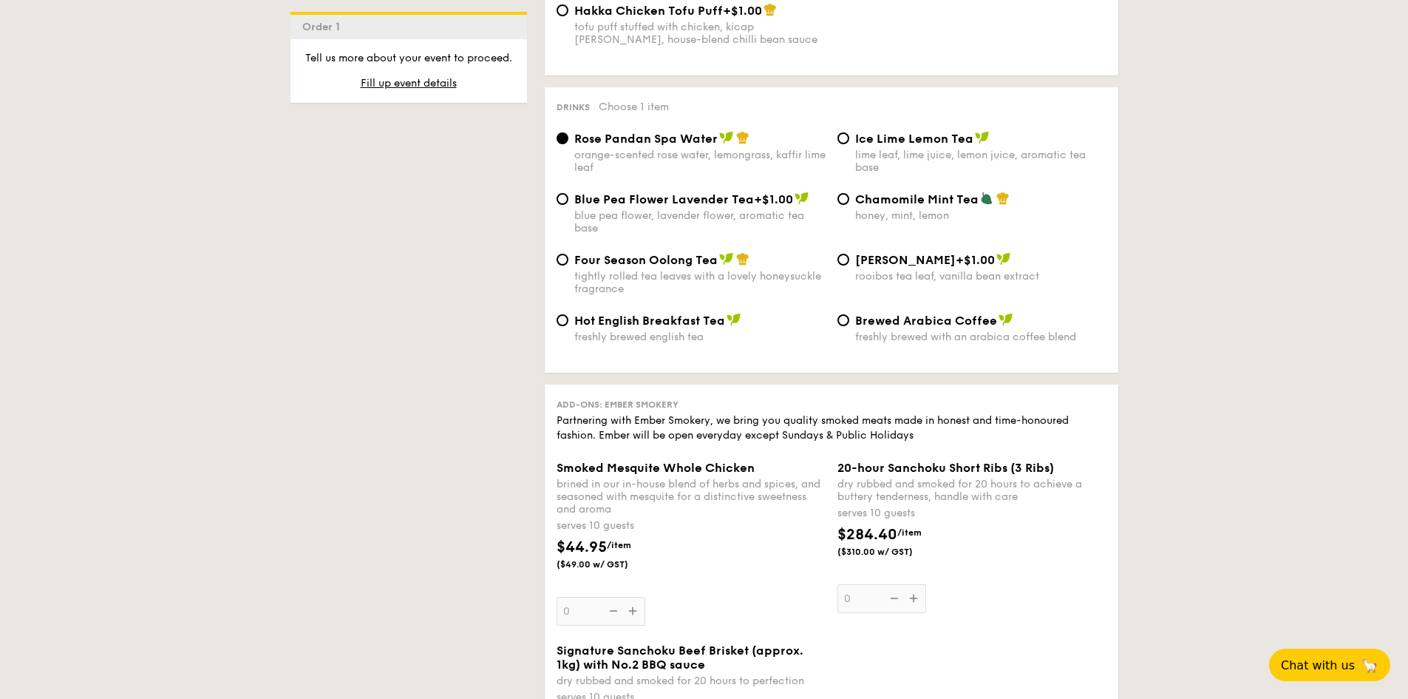
click at [932, 192] on span "Chamomile Mint Tea" at bounding box center [916, 199] width 123 height 14
click at [849, 193] on input "Chamomile Mint Tea honey, mint, lemon" at bounding box center [844, 199] width 12 height 12
radio input "true"
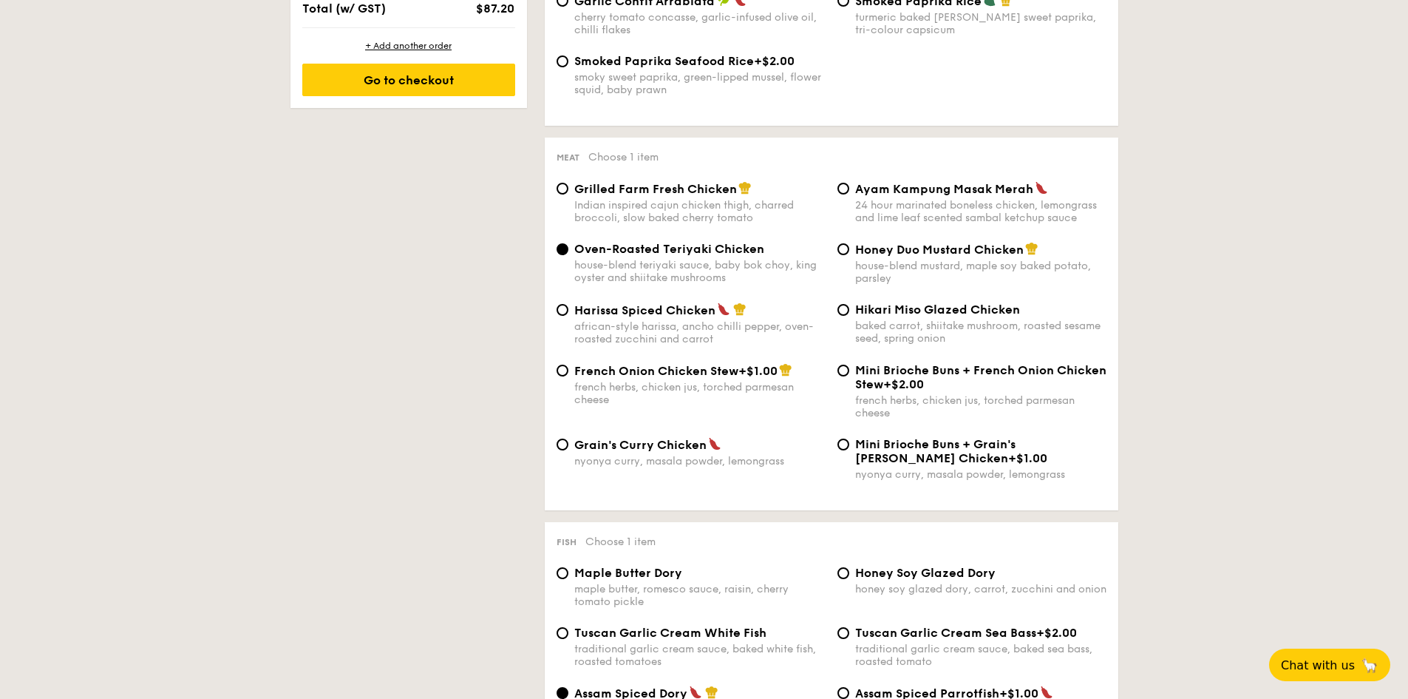
scroll to position [807, 0]
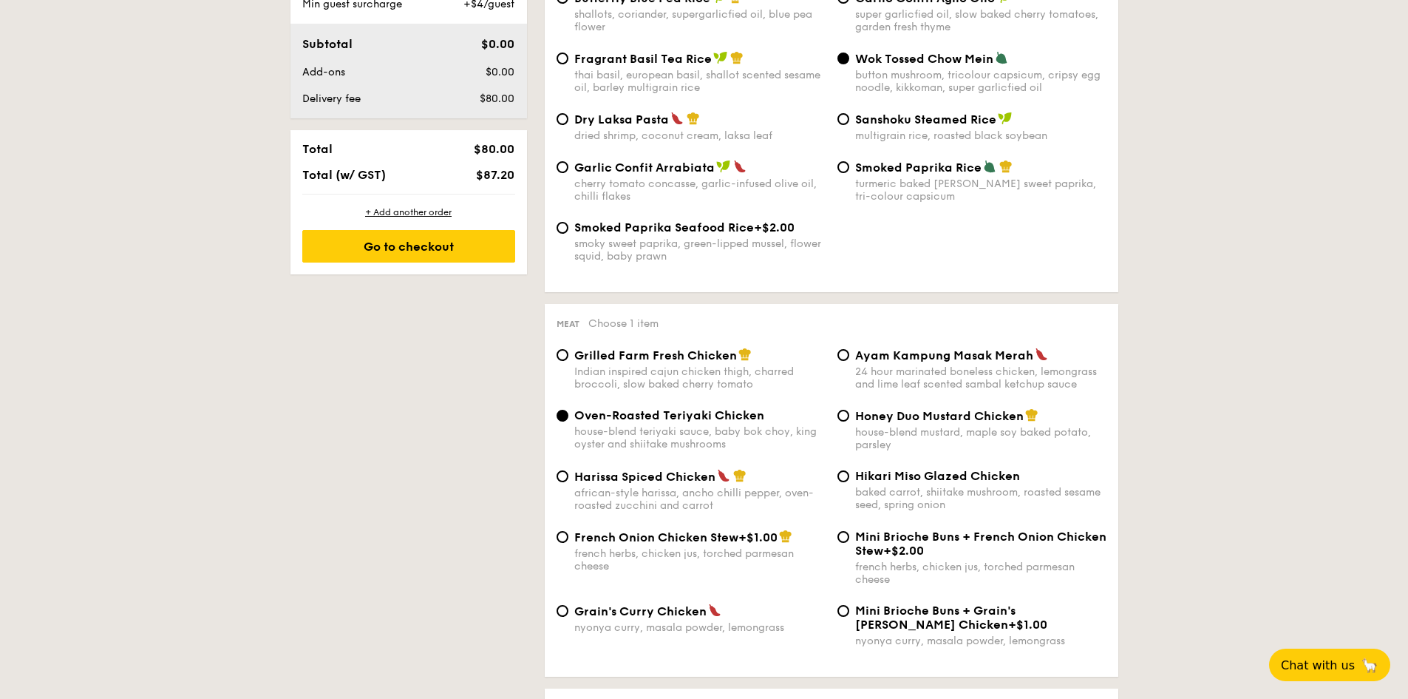
drag, startPoint x: 392, startPoint y: 0, endPoint x: 98, endPoint y: 602, distance: 670.2
drag, startPoint x: 98, startPoint y: 602, endPoint x: 52, endPoint y: 594, distance: 47.3
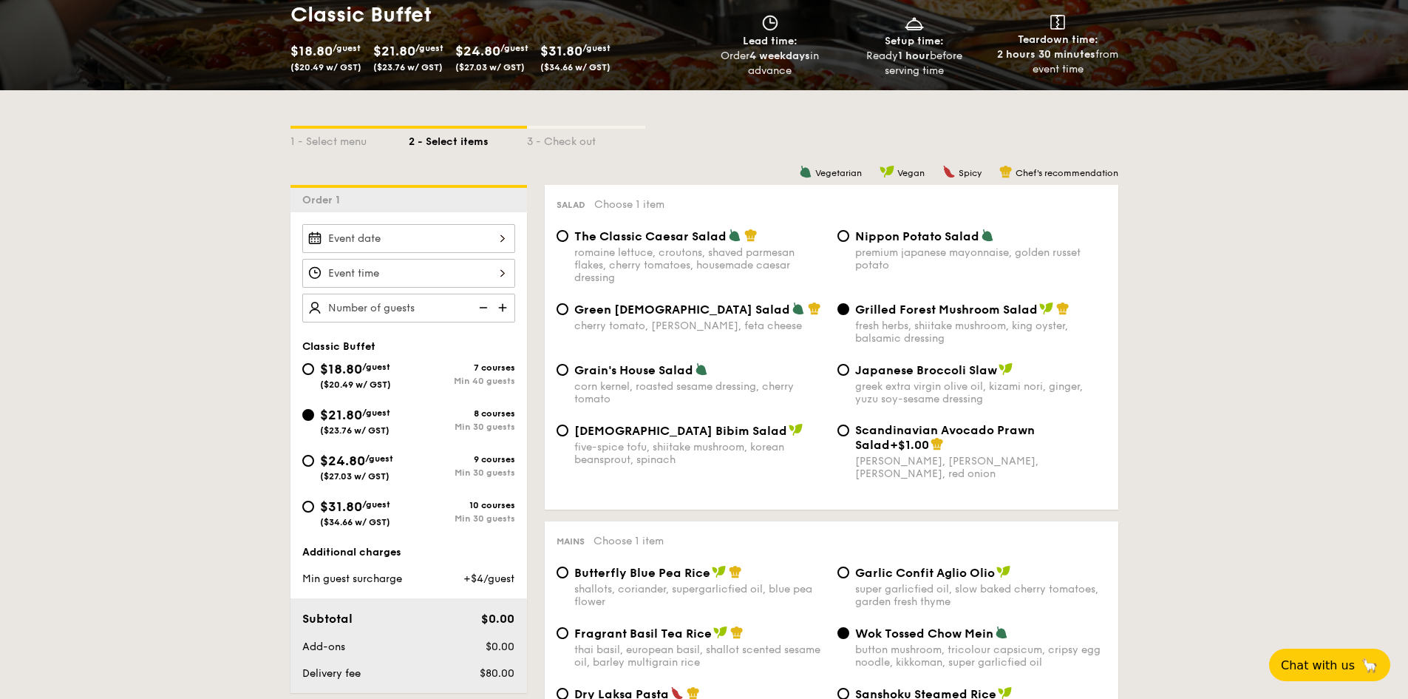
scroll to position [67, 0]
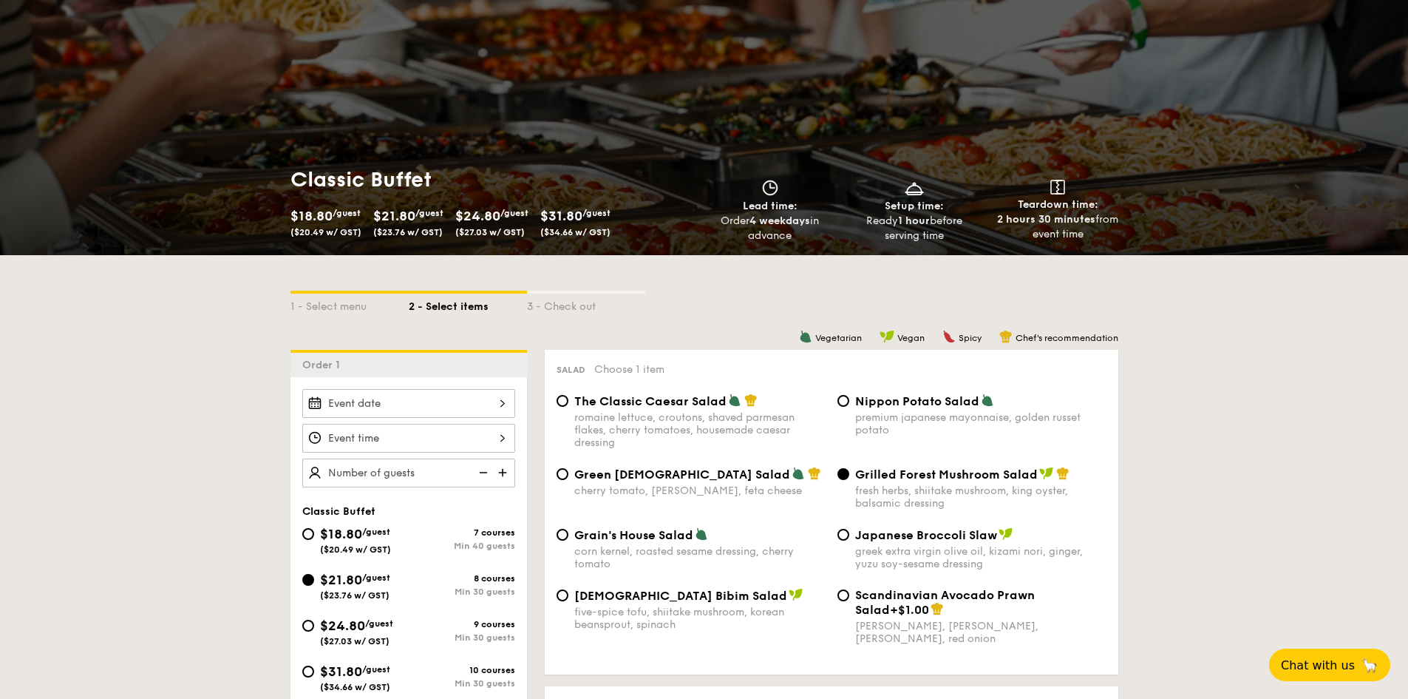
drag, startPoint x: 406, startPoint y: 228, endPoint x: 418, endPoint y: 223, distance: 12.9
click at [408, 227] on span "($23.76 w/ GST)" at bounding box center [407, 232] width 69 height 10
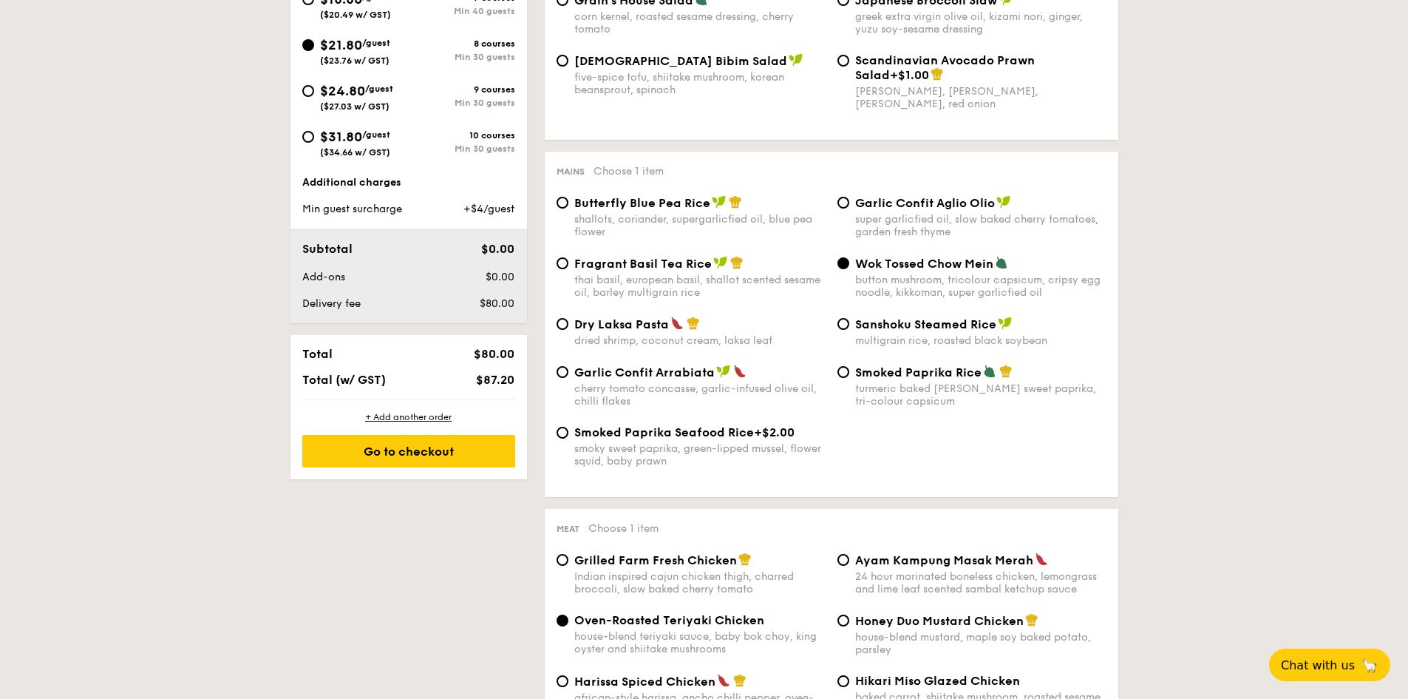
scroll to position [591, 0]
